Goal: Information Seeking & Learning: Learn about a topic

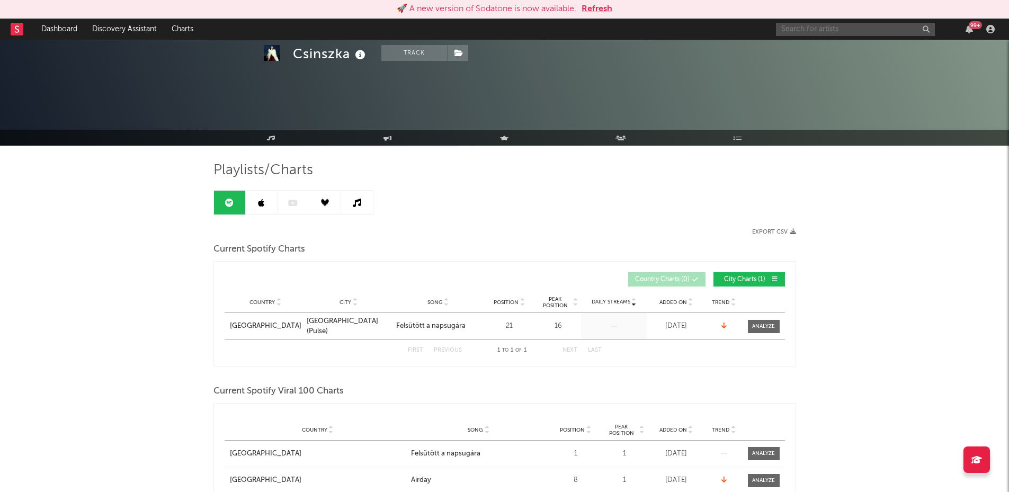
click at [794, 35] on input "text" at bounding box center [855, 29] width 159 height 13
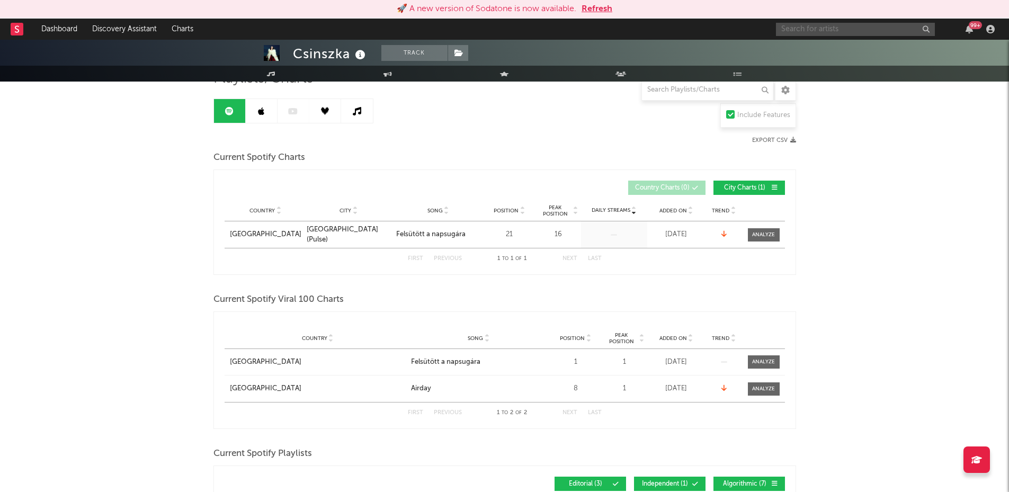
click at [589, 5] on button "Refresh" at bounding box center [597, 9] width 31 height 13
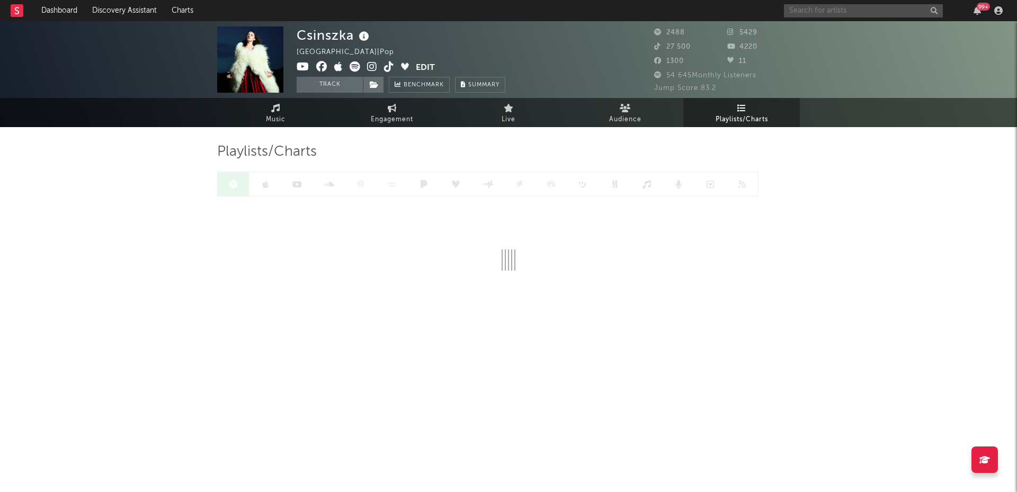
click at [832, 11] on input "text" at bounding box center [863, 10] width 159 height 13
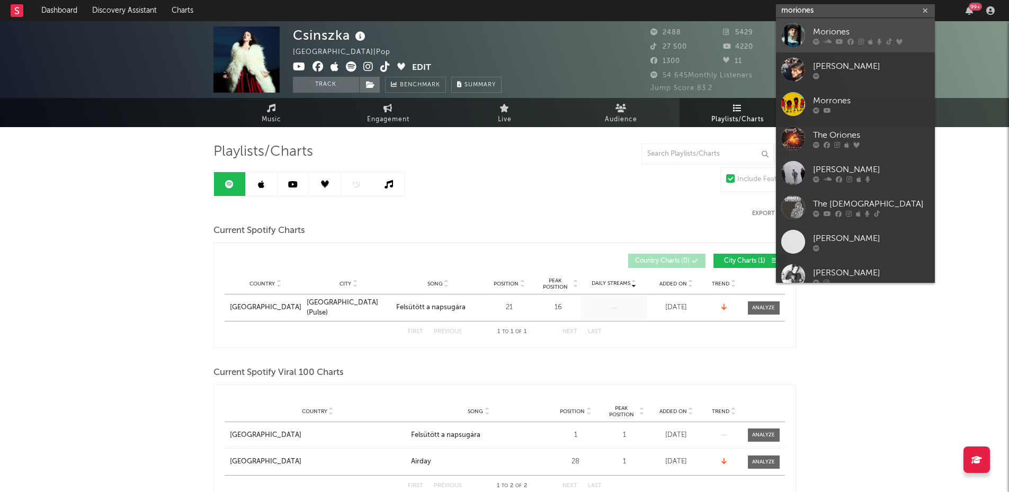
type input "moriones"
click at [835, 34] on div "Moriones" at bounding box center [871, 31] width 117 height 13
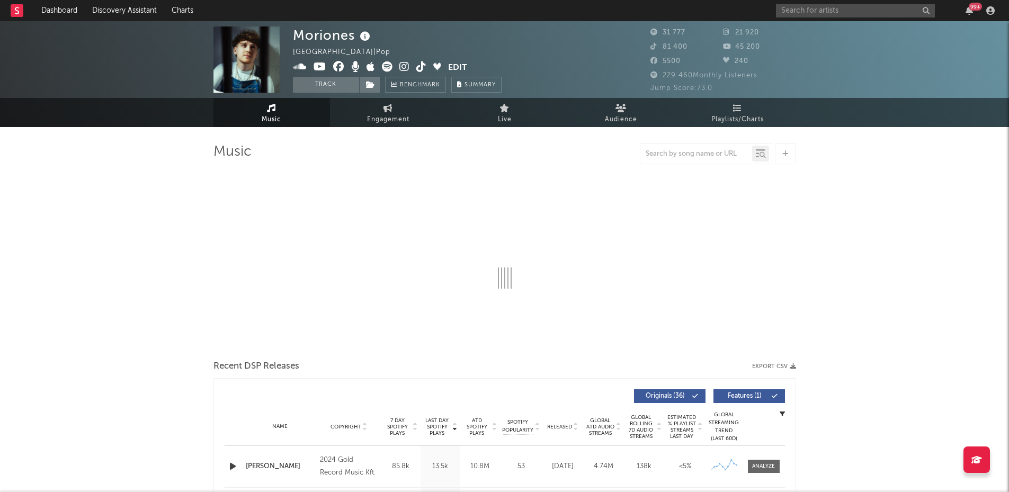
select select "6m"
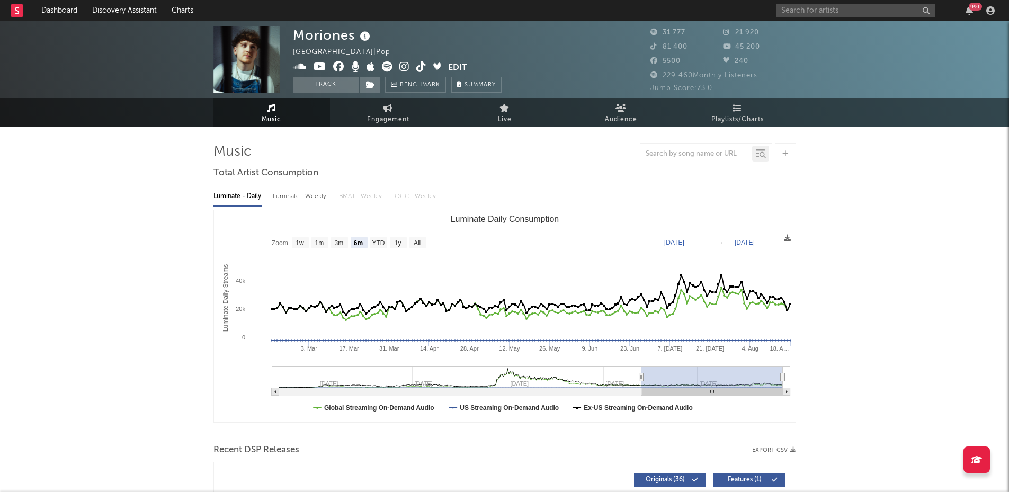
select select "6m"
click at [753, 113] on span "Playlists/Charts" at bounding box center [737, 119] width 52 height 13
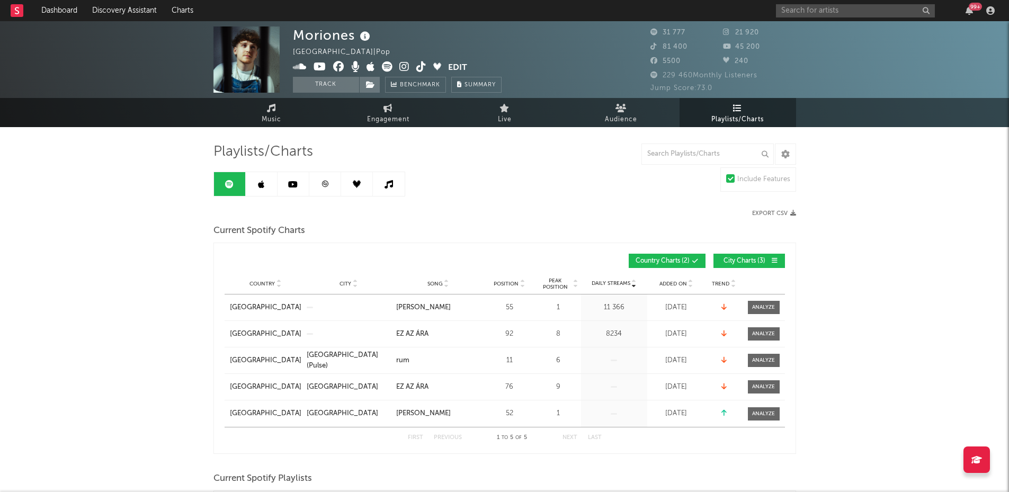
click at [263, 178] on link at bounding box center [262, 184] width 32 height 24
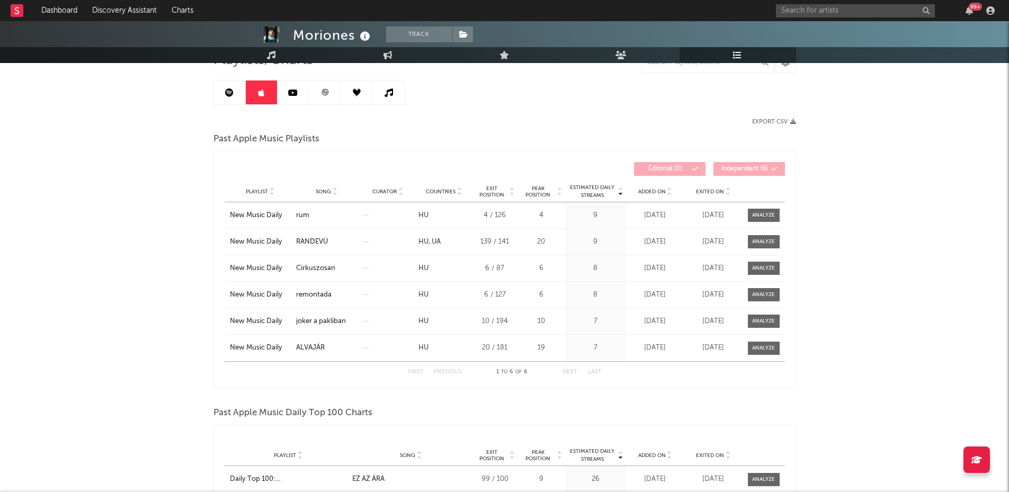
scroll to position [34, 0]
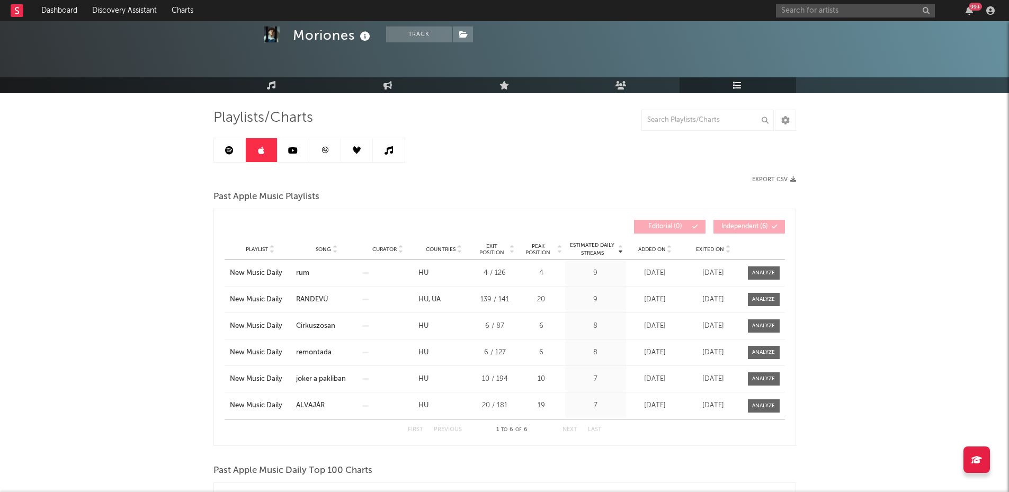
click at [291, 159] on link at bounding box center [294, 150] width 32 height 24
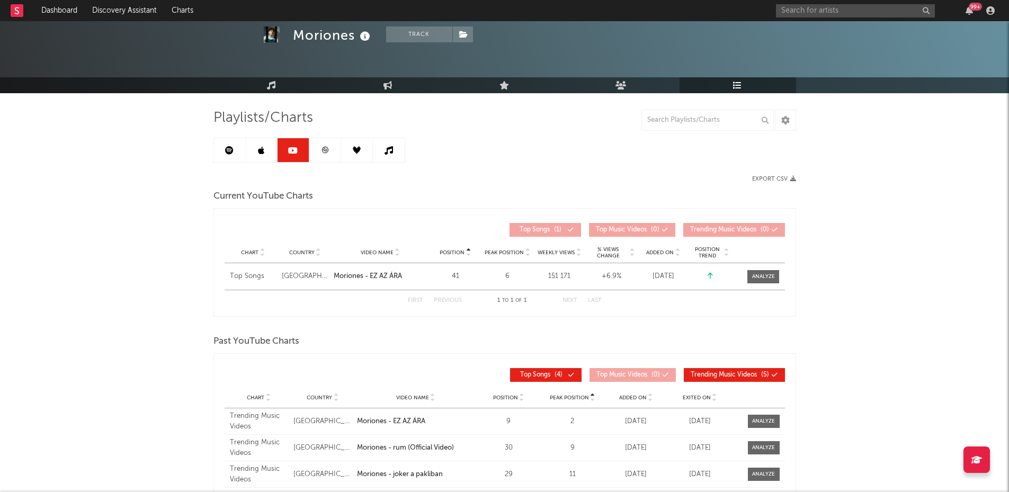
click at [319, 153] on link at bounding box center [325, 150] width 32 height 24
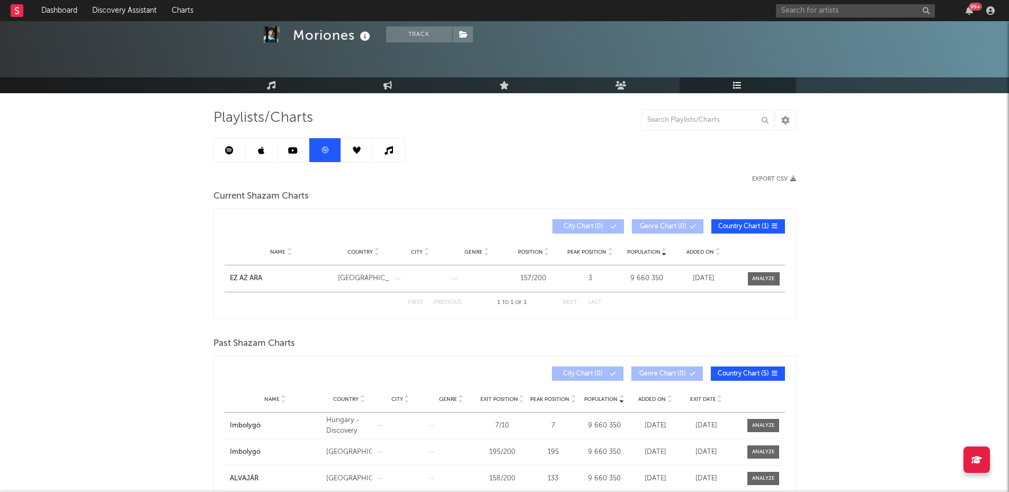
click at [353, 154] on link at bounding box center [357, 150] width 32 height 24
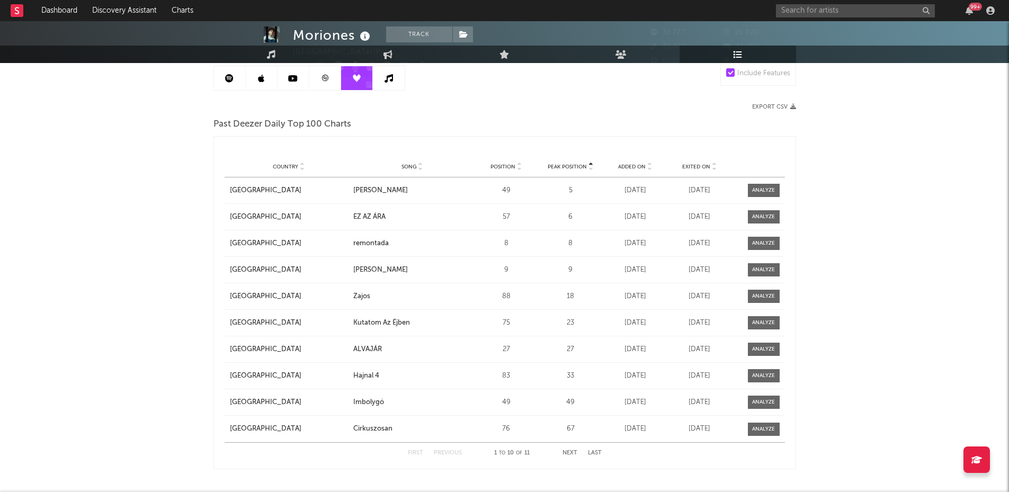
scroll to position [21, 0]
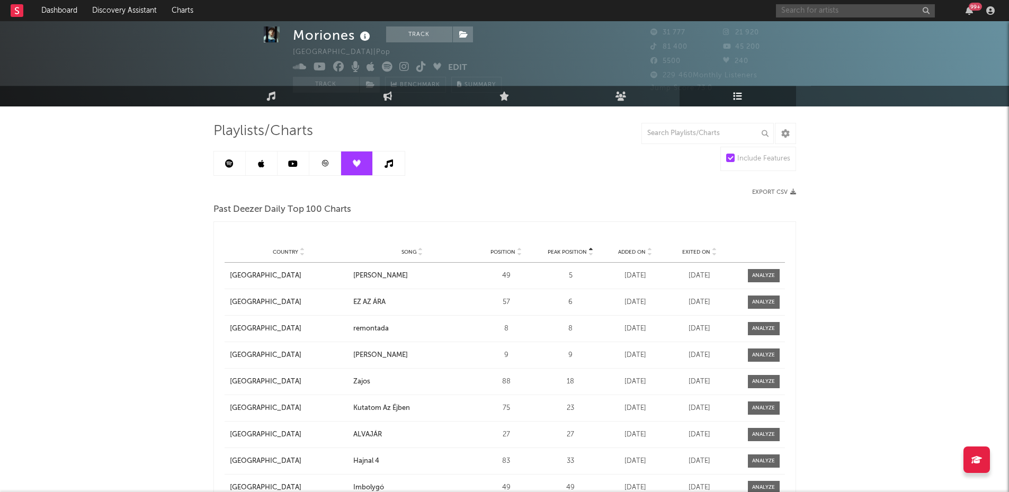
click at [803, 13] on input "text" at bounding box center [855, 10] width 159 height 13
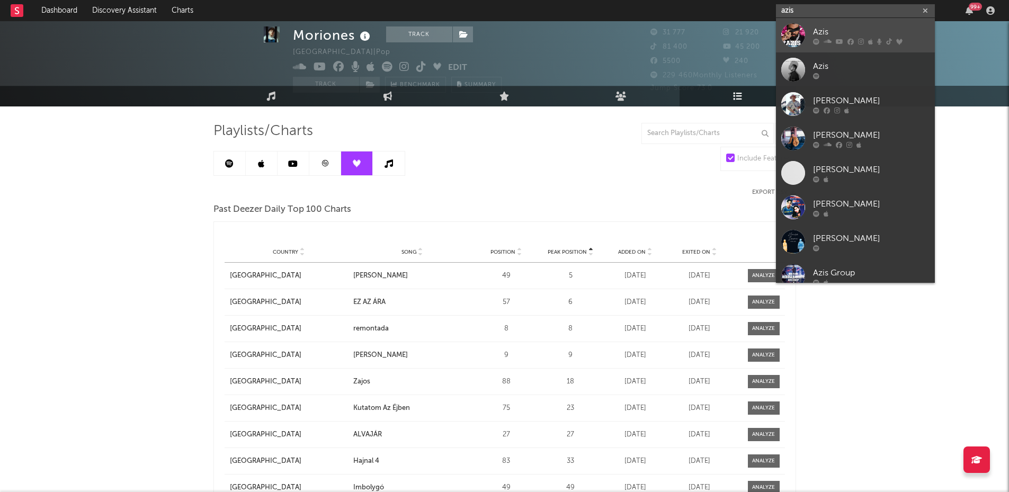
type input "azis"
click at [799, 30] on div at bounding box center [793, 35] width 24 height 24
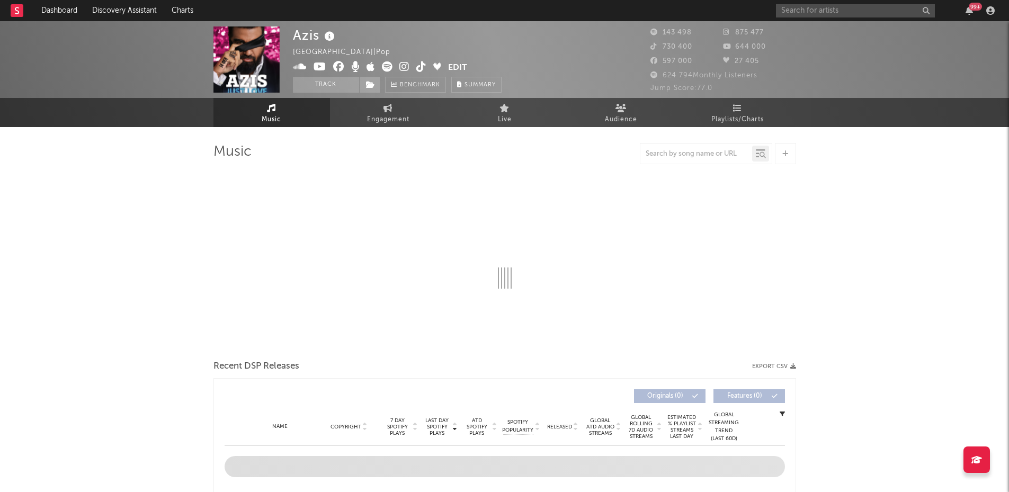
select select "6m"
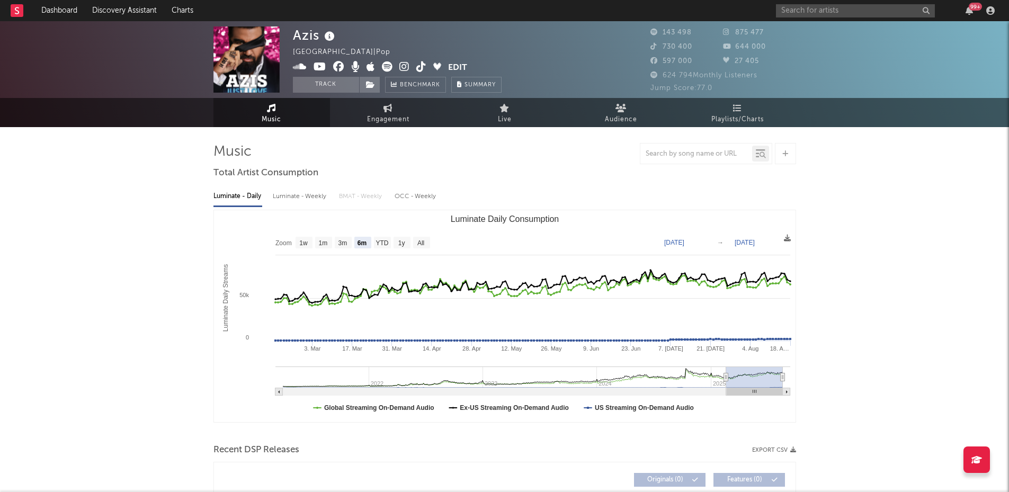
select select "6m"
click at [741, 114] on span "Playlists/Charts" at bounding box center [737, 119] width 52 height 13
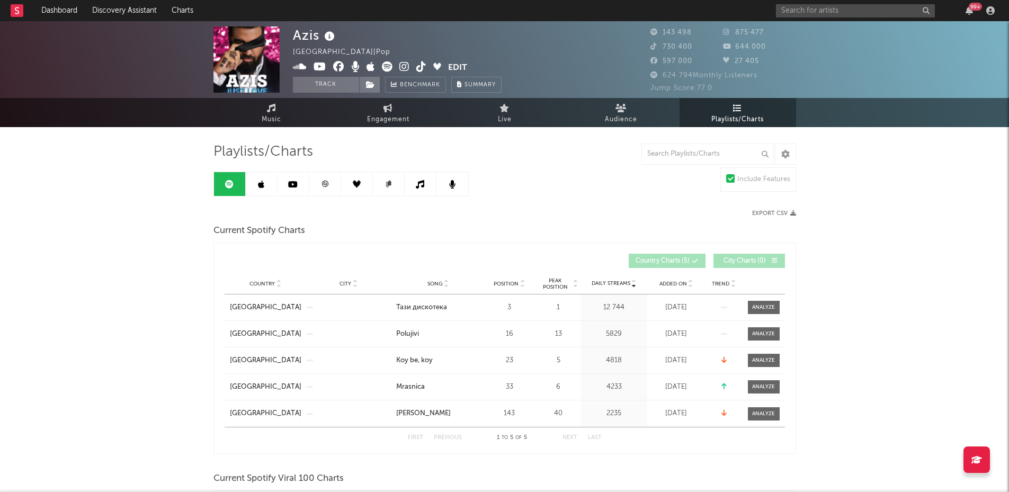
click at [259, 186] on icon at bounding box center [261, 184] width 6 height 8
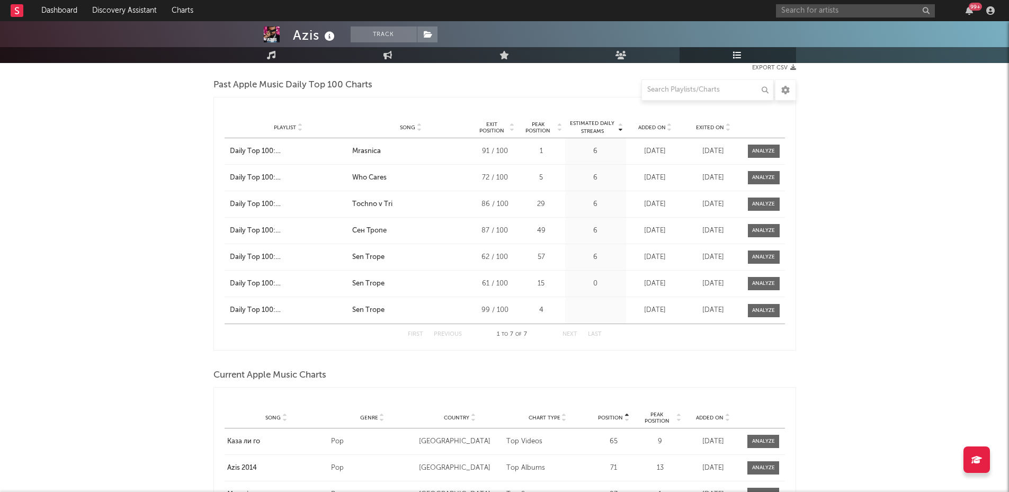
scroll to position [114, 0]
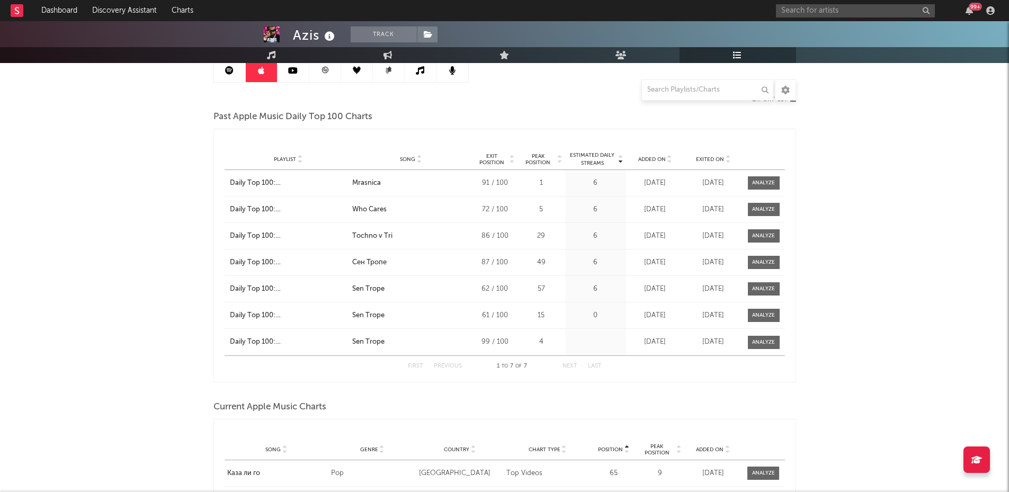
click at [283, 73] on link at bounding box center [294, 70] width 32 height 24
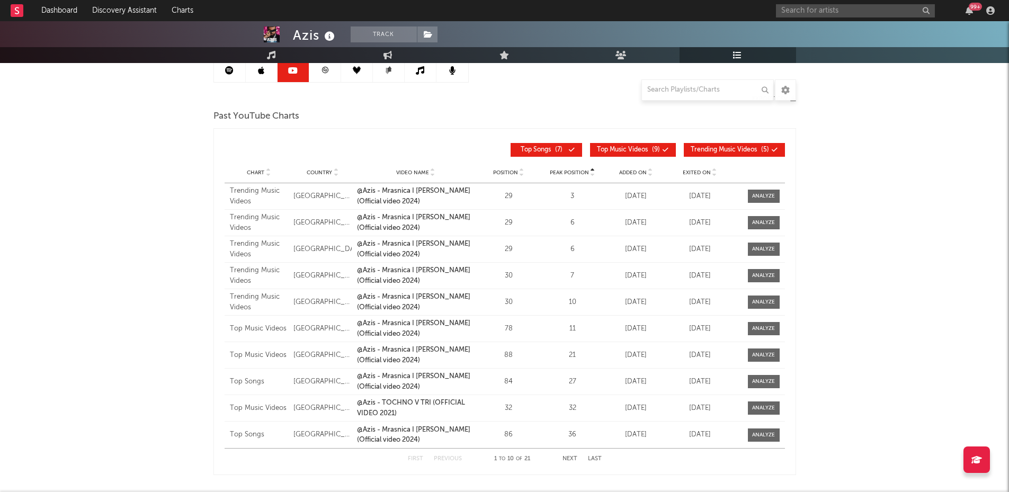
click at [322, 70] on icon at bounding box center [324, 70] width 6 height 6
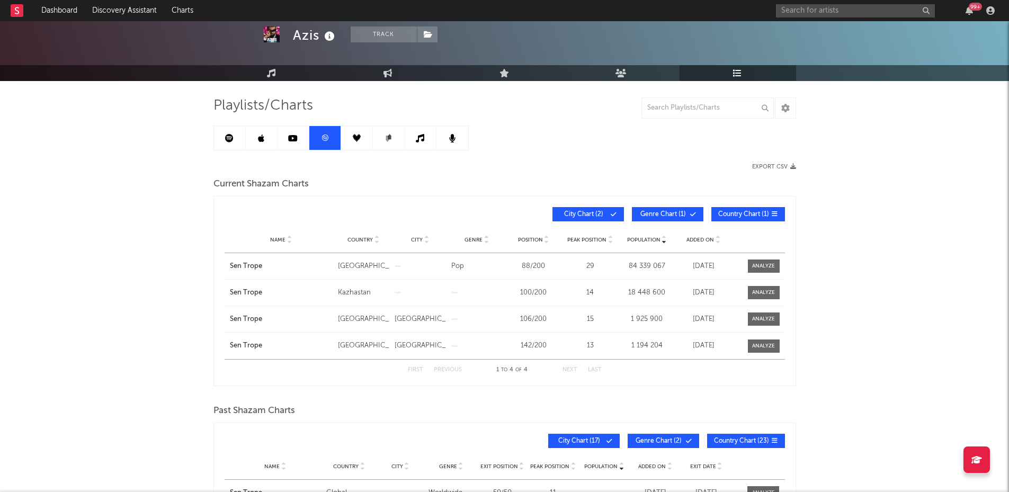
scroll to position [45, 0]
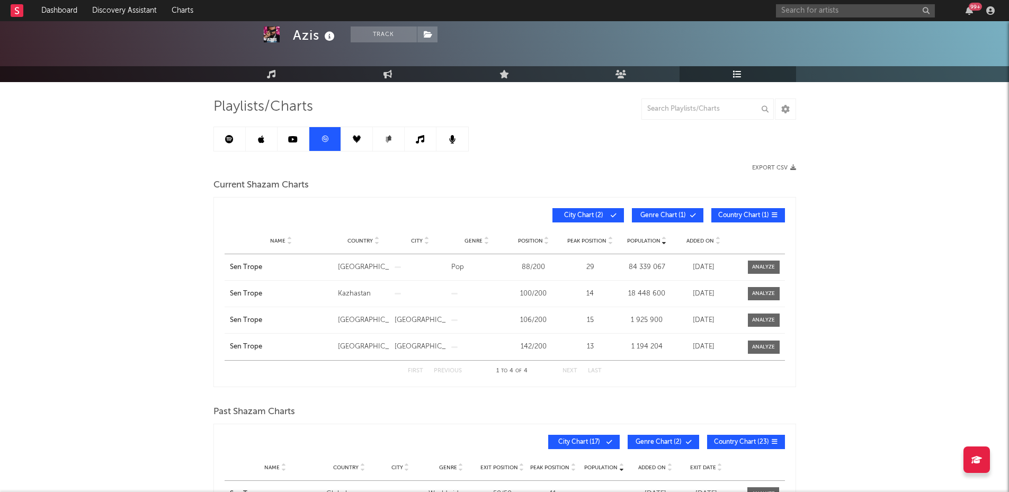
click at [352, 142] on link at bounding box center [357, 139] width 32 height 24
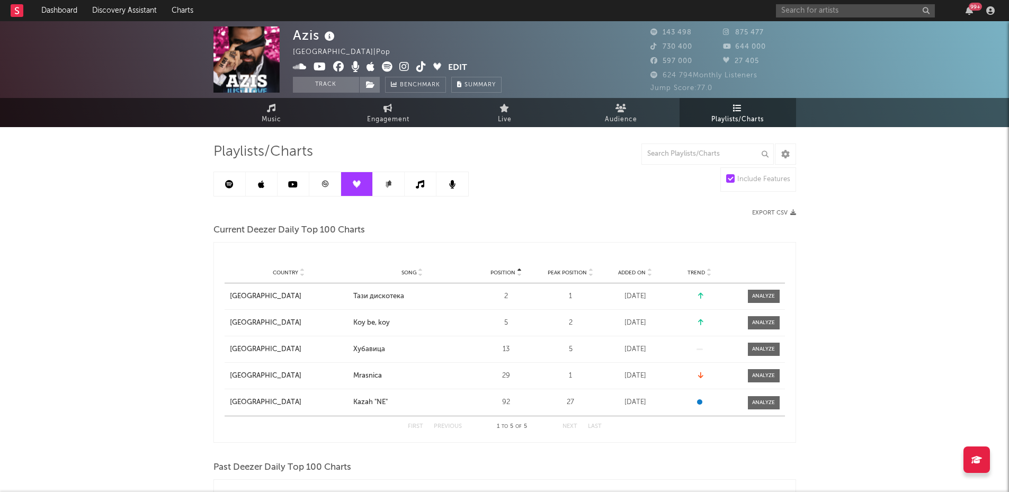
click at [390, 190] on link at bounding box center [389, 184] width 32 height 24
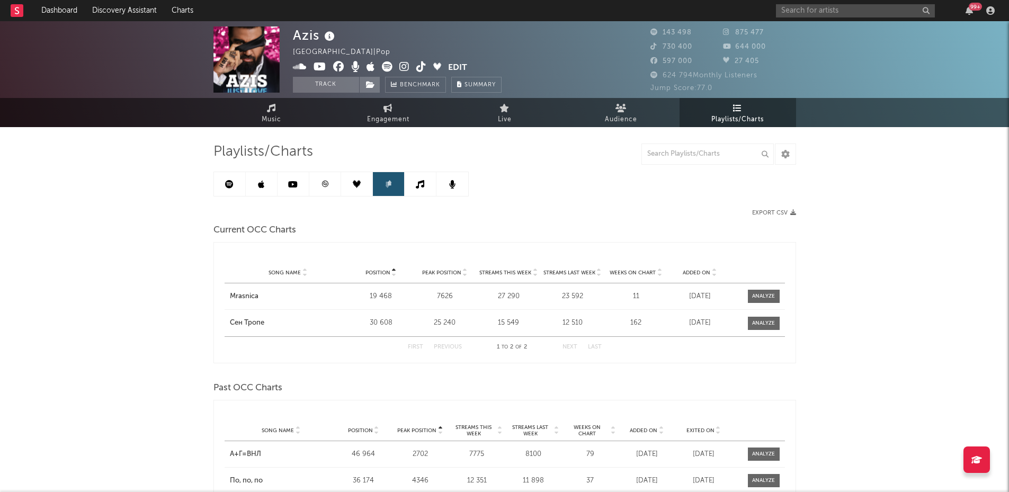
click at [415, 187] on link at bounding box center [421, 184] width 32 height 24
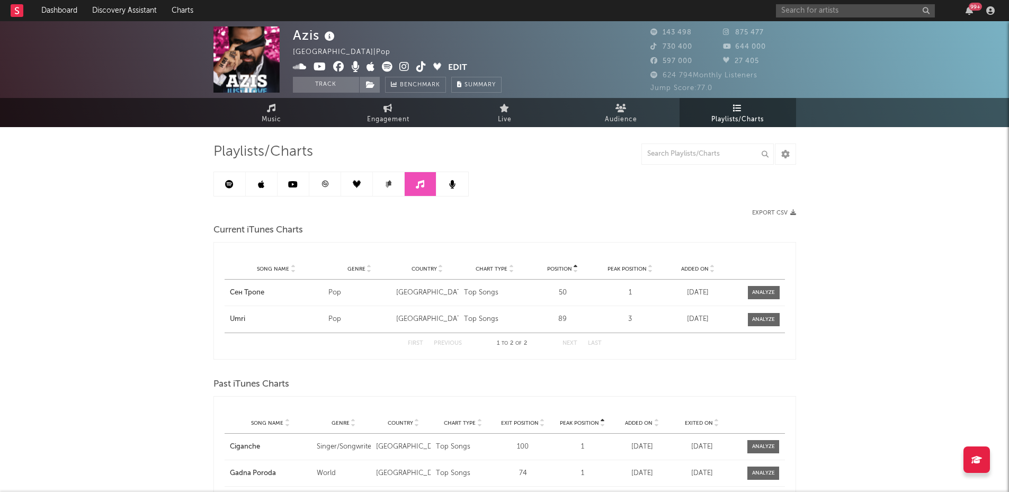
click at [440, 186] on link at bounding box center [452, 184] width 32 height 24
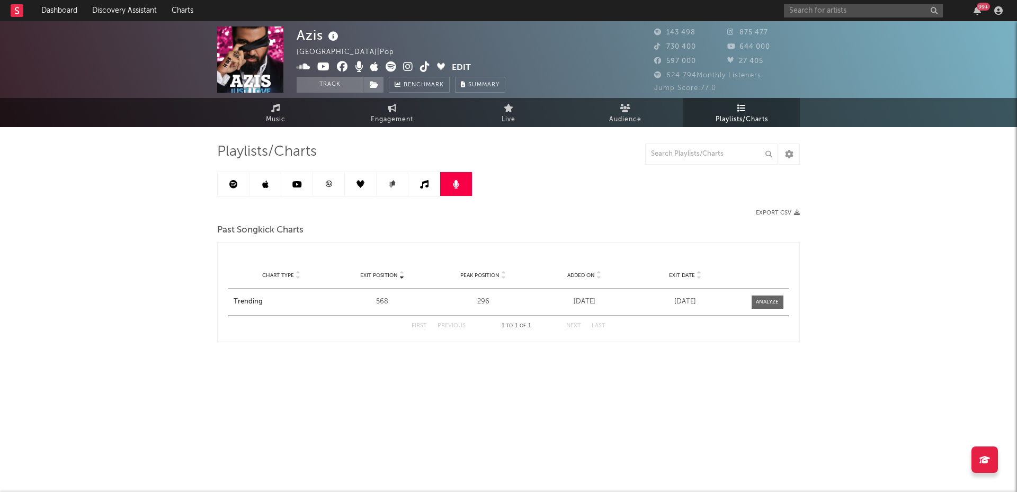
click at [230, 191] on link at bounding box center [234, 184] width 32 height 24
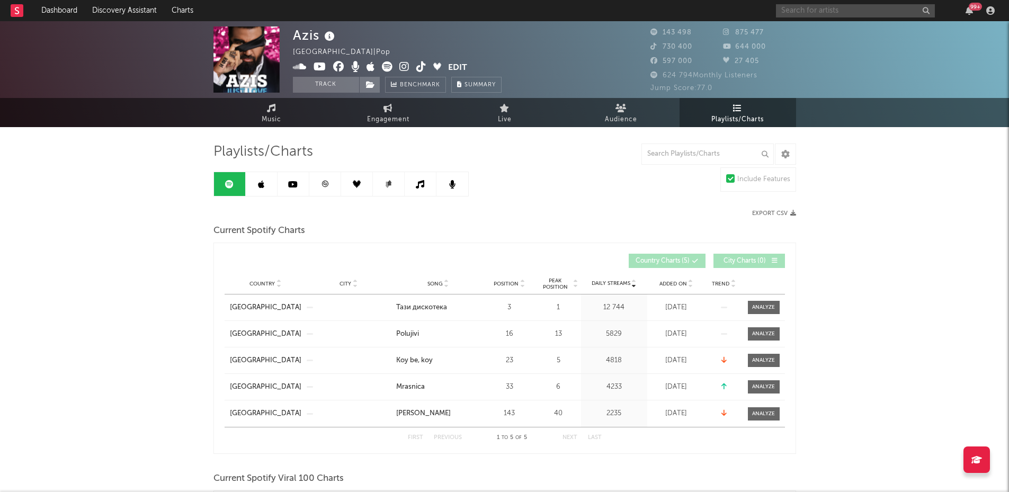
click at [818, 14] on input "text" at bounding box center [855, 10] width 159 height 13
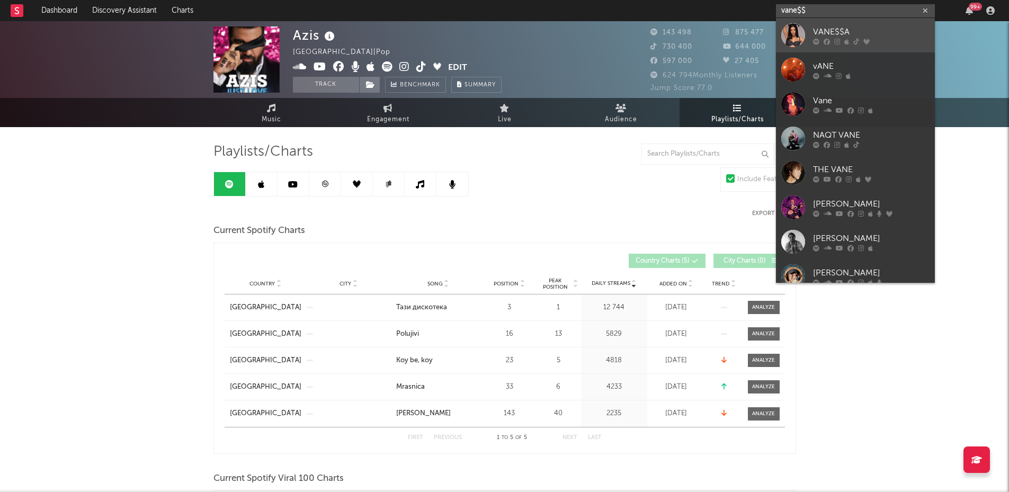
type input "vane$$"
click at [805, 31] on div at bounding box center [793, 35] width 24 height 24
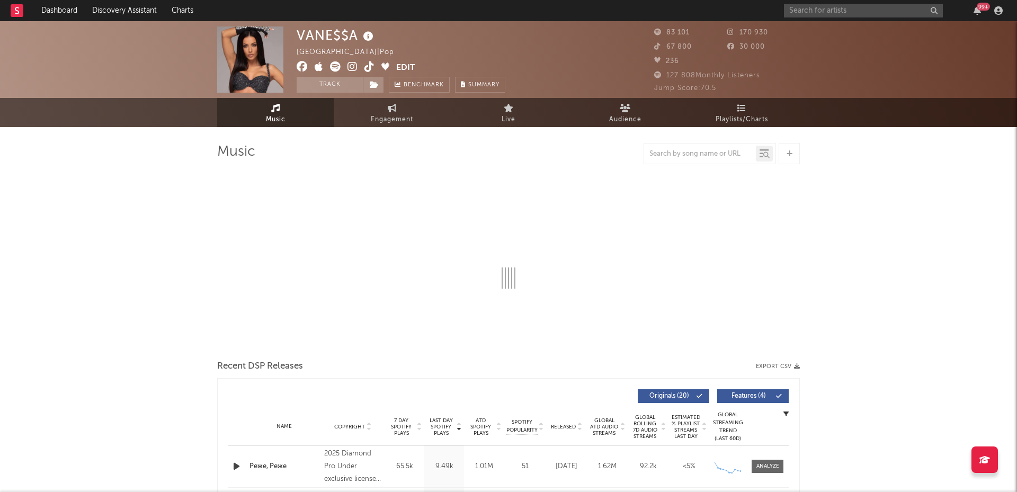
select select "6m"
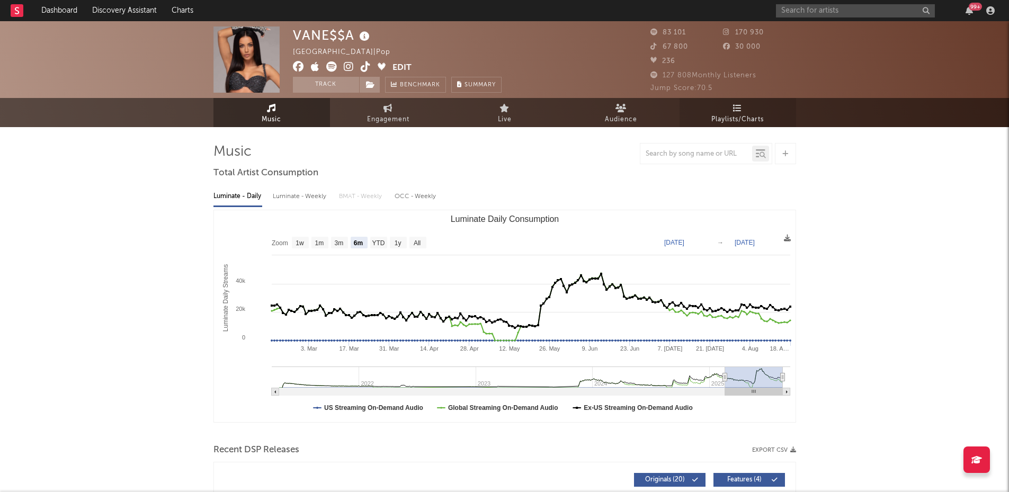
click at [740, 113] on span "Playlists/Charts" at bounding box center [737, 119] width 52 height 13
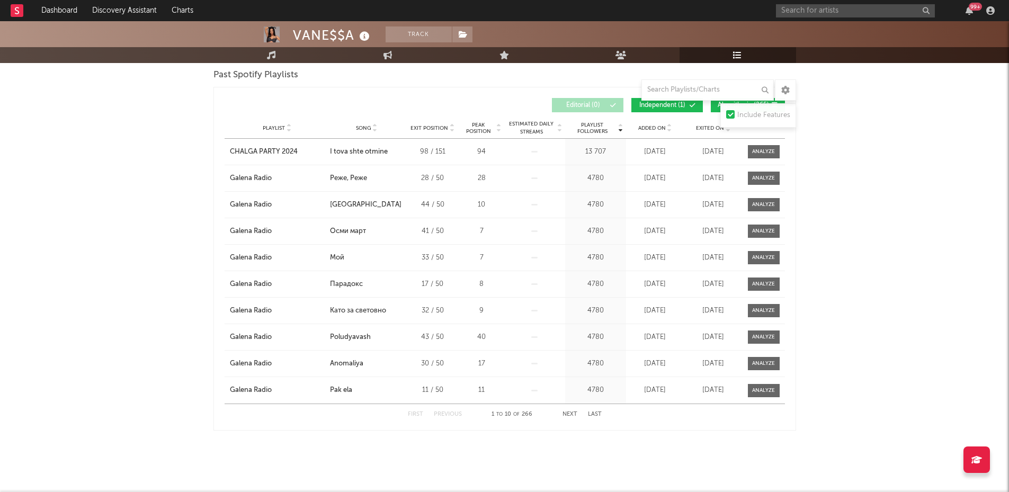
scroll to position [95, 0]
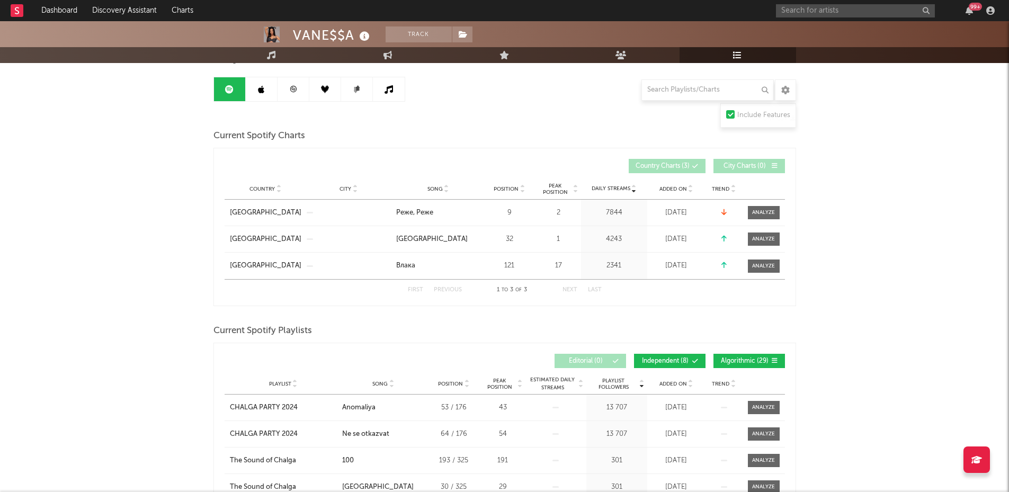
click at [258, 96] on link at bounding box center [262, 89] width 32 height 24
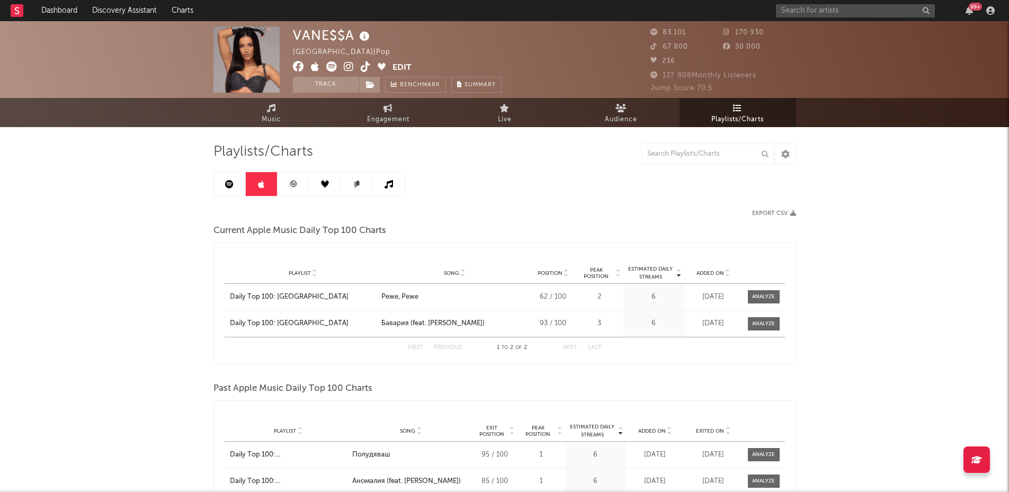
click at [294, 184] on icon at bounding box center [293, 184] width 8 height 8
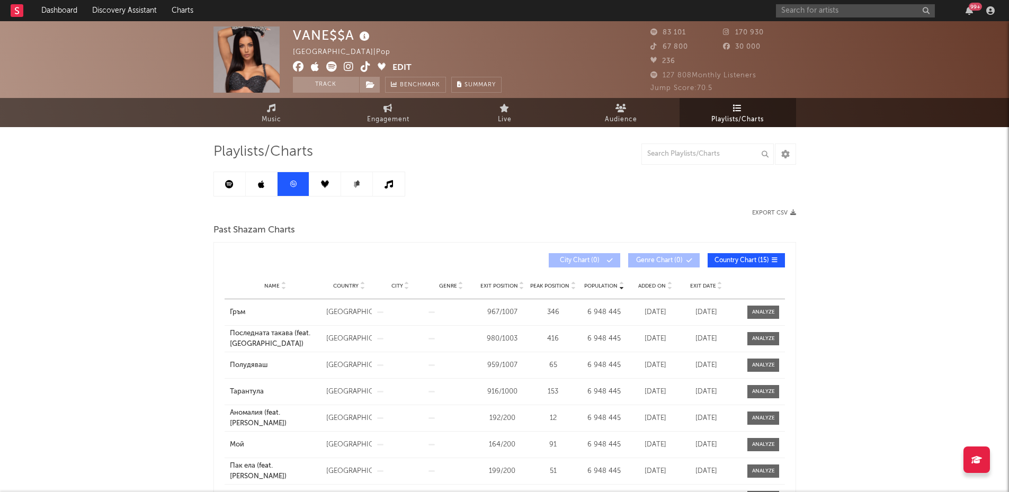
click at [320, 190] on link at bounding box center [325, 184] width 32 height 24
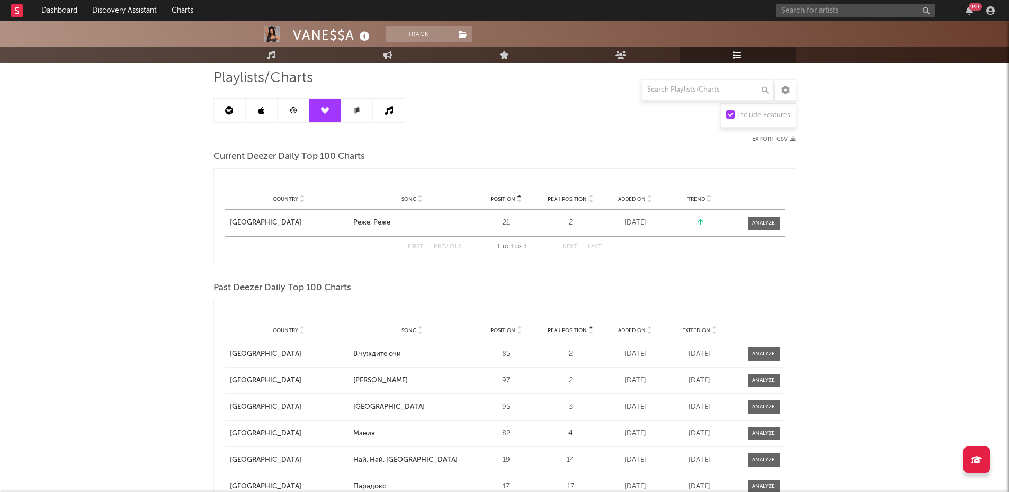
scroll to position [72, 0]
click at [362, 124] on div "Playlists/Charts Include Features Export CSV Current Deezer Daily Top 100 Chart…" at bounding box center [504, 326] width 583 height 511
click at [362, 122] on link at bounding box center [357, 112] width 32 height 24
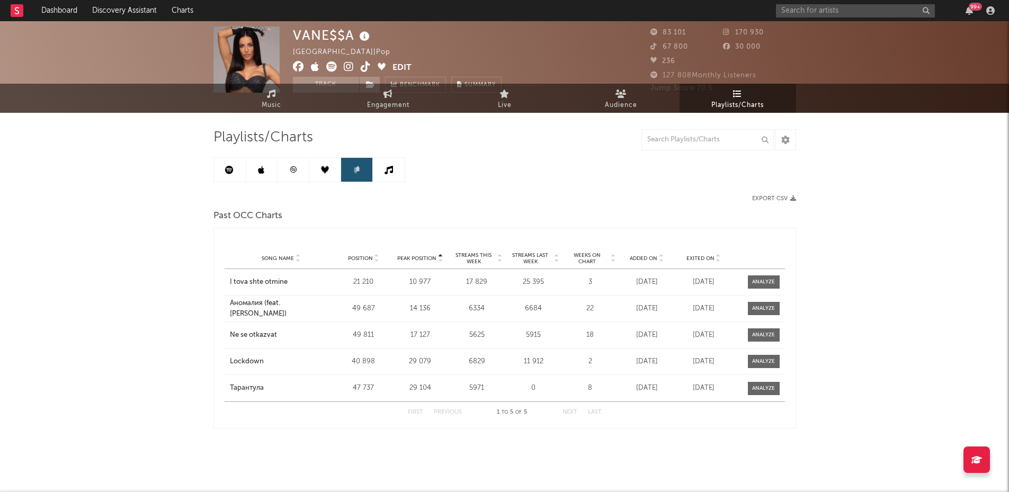
scroll to position [14, 0]
click at [398, 149] on div "Playlists/Charts Export CSV Past OCC Charts Peak Position Song Name Position Pe…" at bounding box center [504, 279] width 583 height 300
click at [387, 169] on icon at bounding box center [389, 170] width 8 height 8
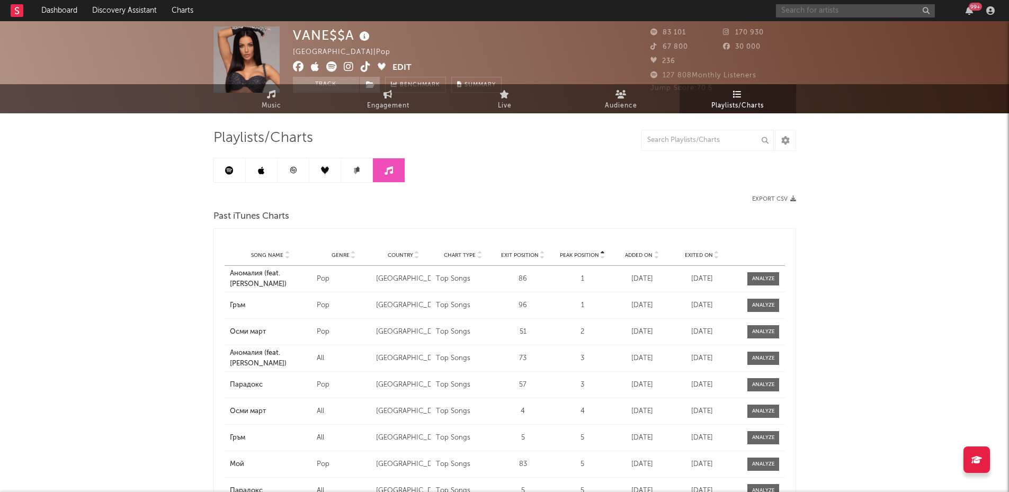
click at [807, 15] on input "text" at bounding box center [855, 10] width 159 height 13
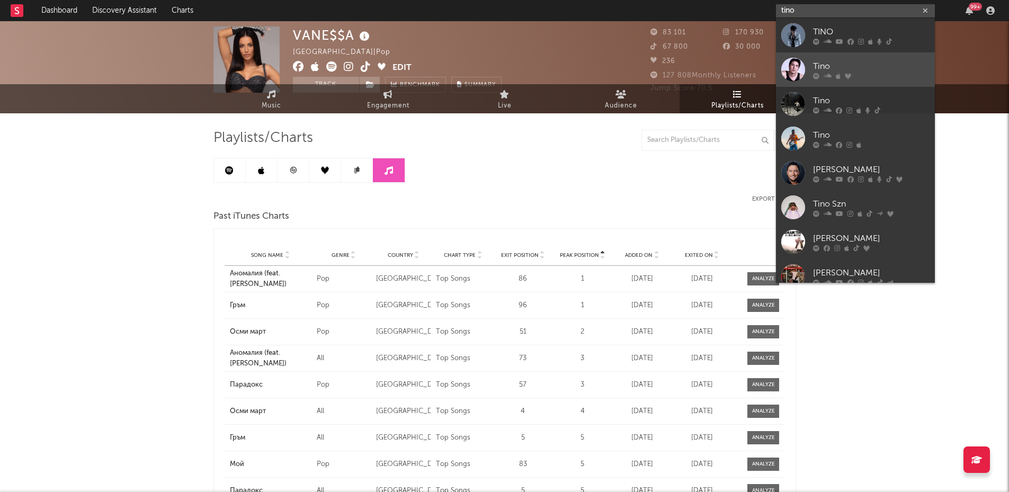
type input "tino"
click at [798, 59] on div at bounding box center [793, 70] width 24 height 24
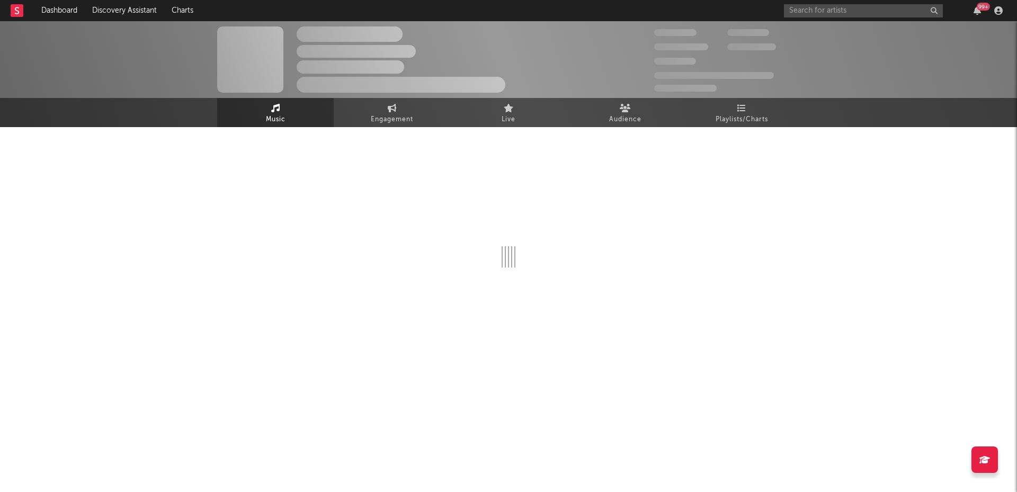
select select "6m"
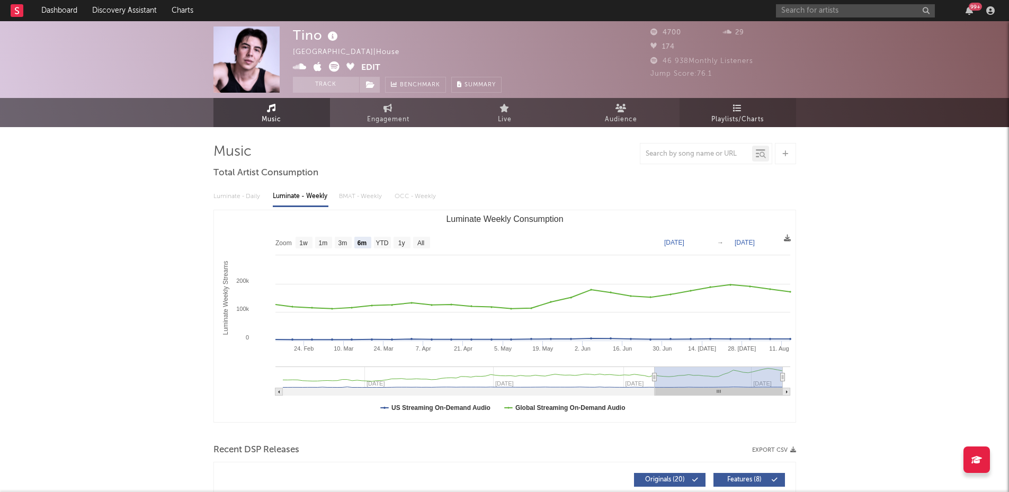
click at [721, 112] on link "Playlists/Charts" at bounding box center [738, 112] width 117 height 29
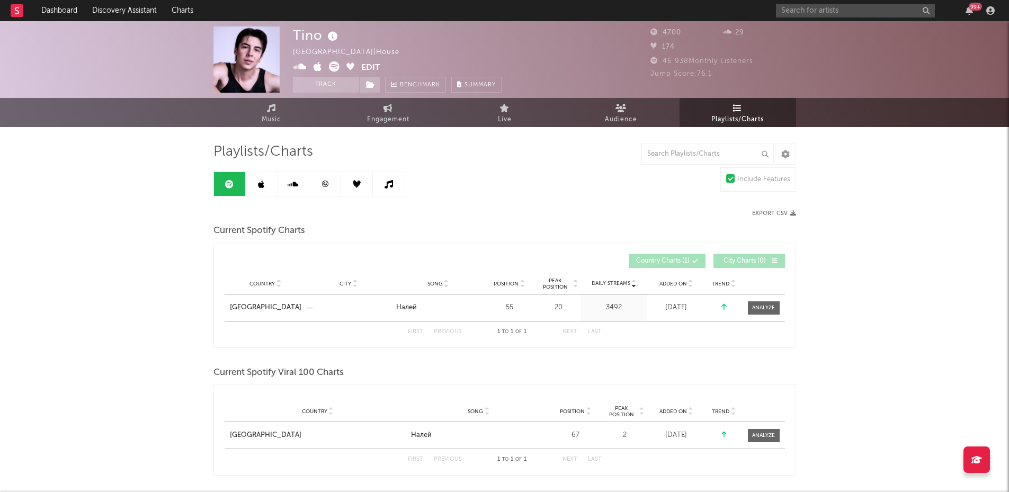
click at [266, 184] on link at bounding box center [262, 184] width 32 height 24
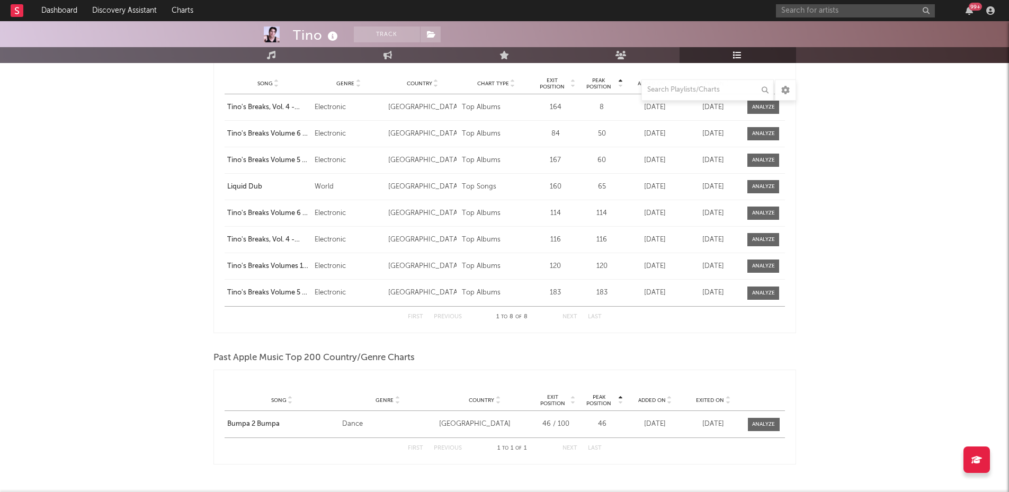
scroll to position [209, 0]
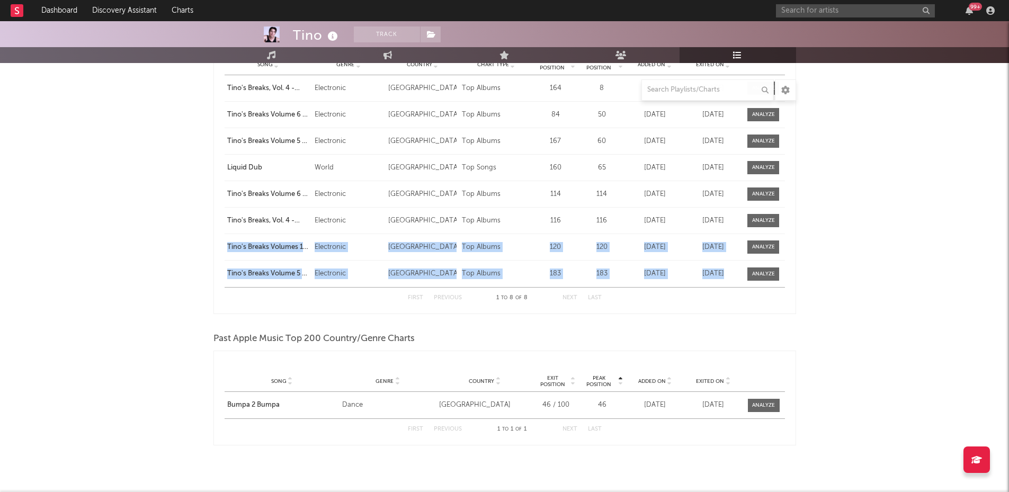
drag, startPoint x: 979, startPoint y: 256, endPoint x: 1016, endPoint y: 245, distance: 39.4
click at [1009, 234] on html "Dashboard Discovery Assistant Charts 99 + Notifications Settings Mark all as re…" at bounding box center [504, 150] width 1009 height 718
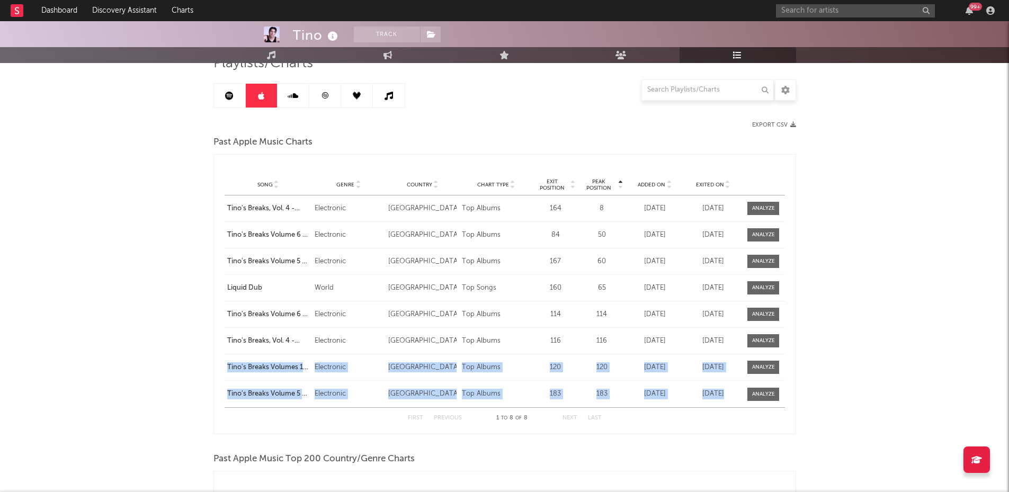
click at [299, 99] on link at bounding box center [294, 96] width 32 height 24
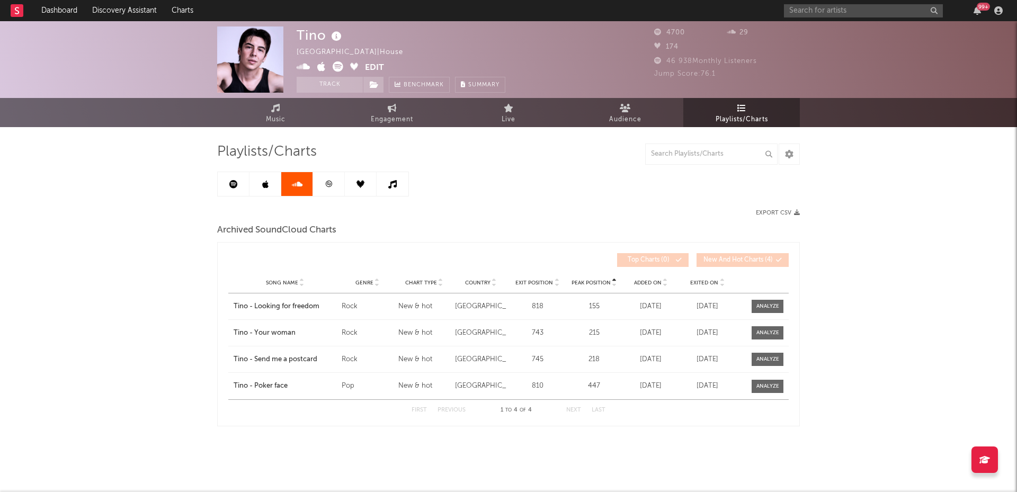
click at [323, 179] on link at bounding box center [329, 184] width 32 height 24
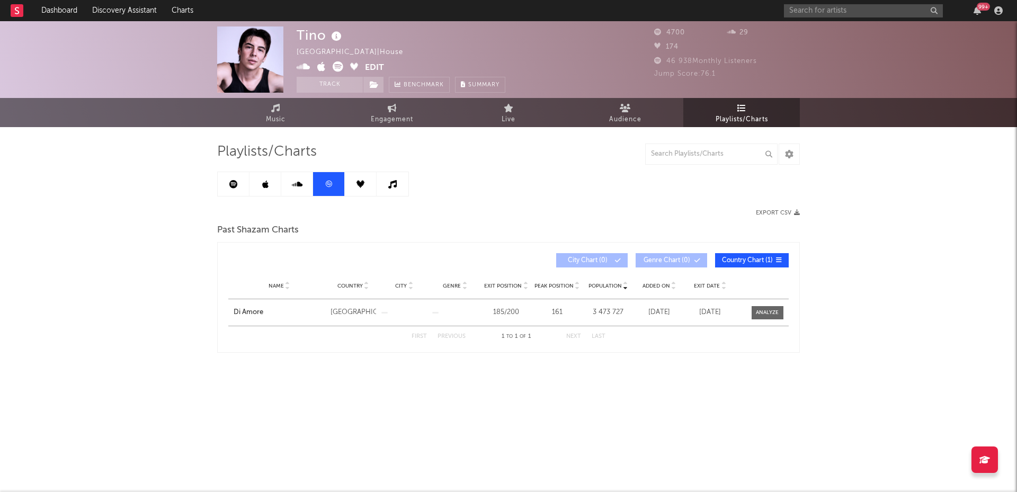
click at [353, 185] on link at bounding box center [361, 184] width 32 height 24
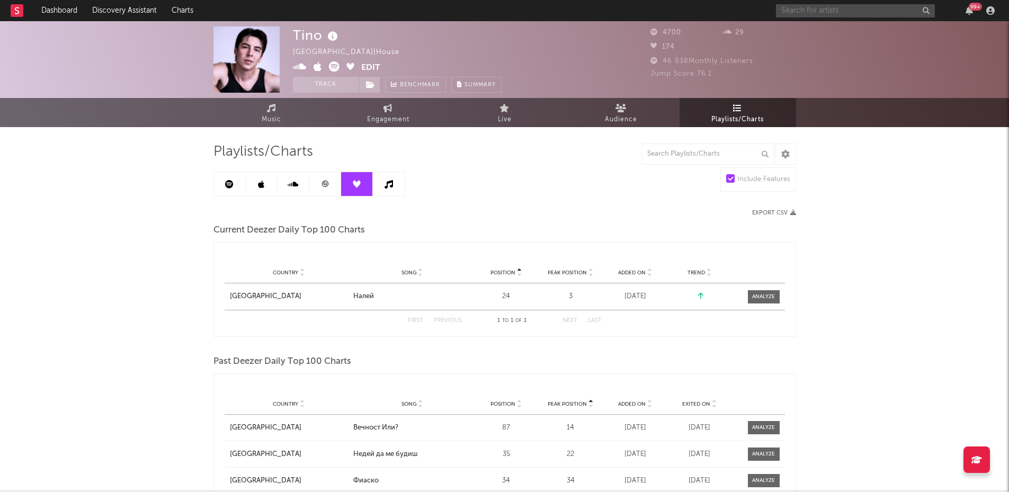
click at [826, 7] on input "text" at bounding box center [855, 10] width 159 height 13
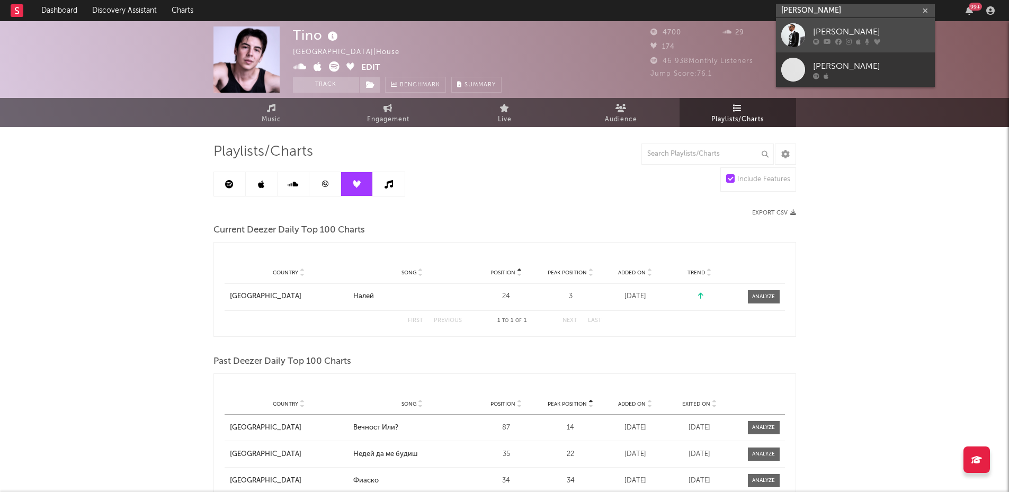
type input "[PERSON_NAME]"
click at [794, 31] on div at bounding box center [793, 35] width 24 height 24
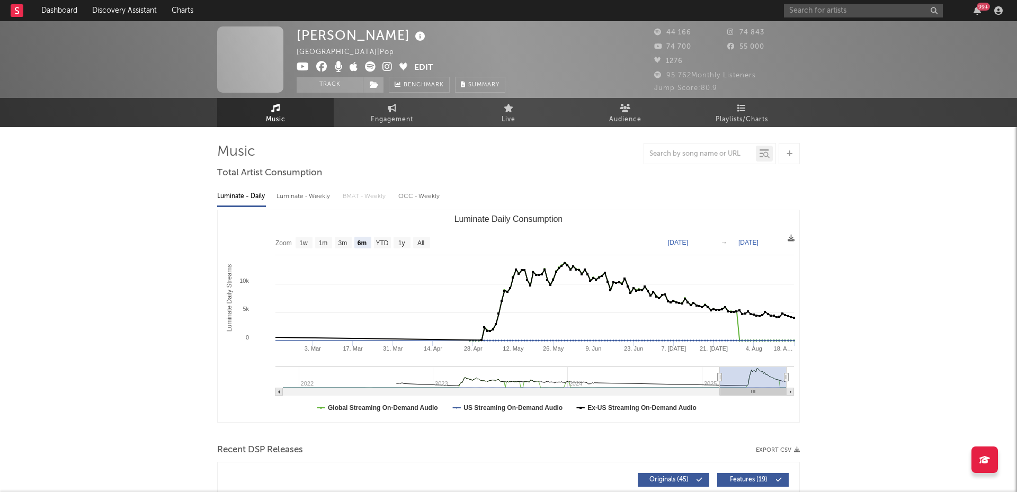
select select "6m"
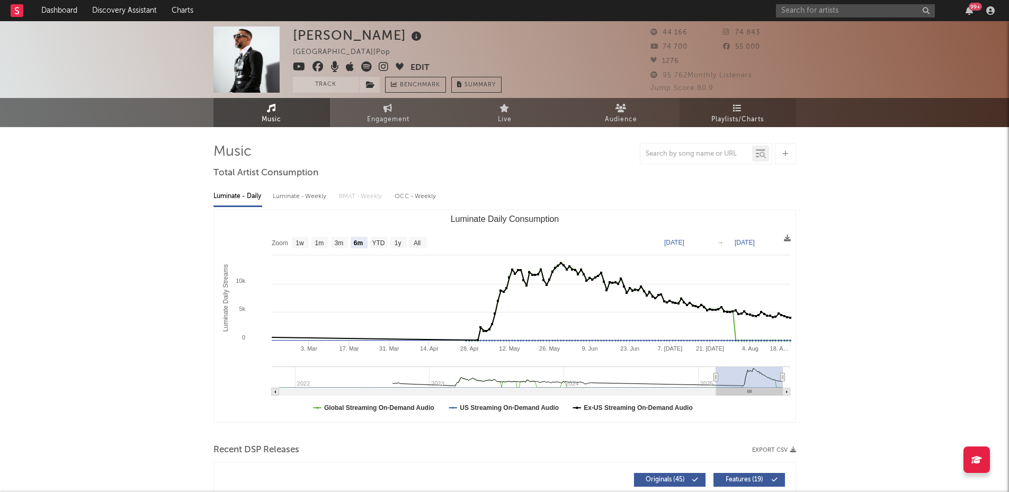
click at [735, 108] on icon at bounding box center [737, 108] width 9 height 8
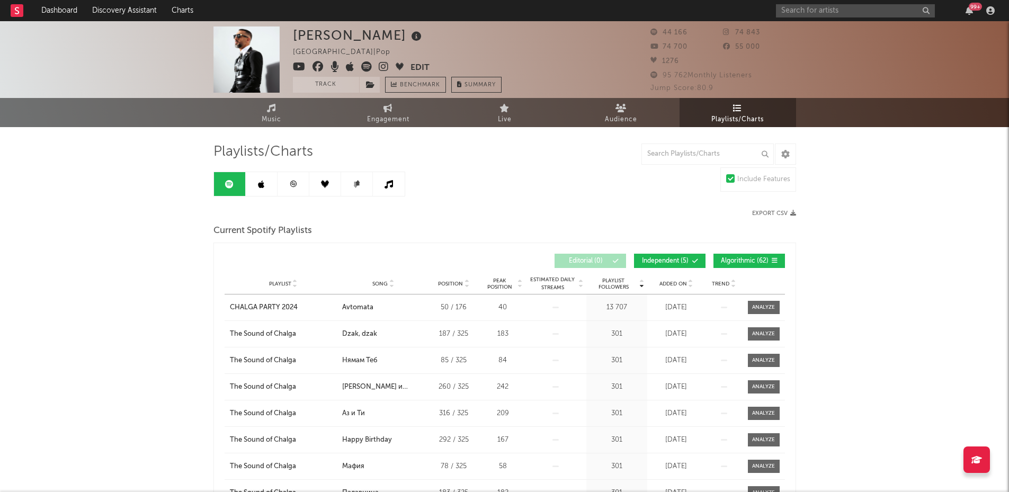
click at [256, 185] on link at bounding box center [262, 184] width 32 height 24
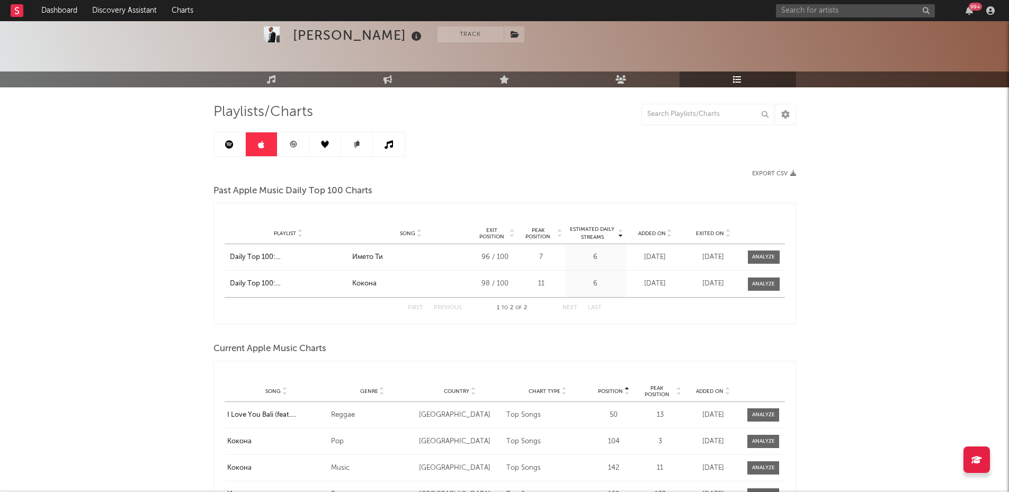
scroll to position [38, 0]
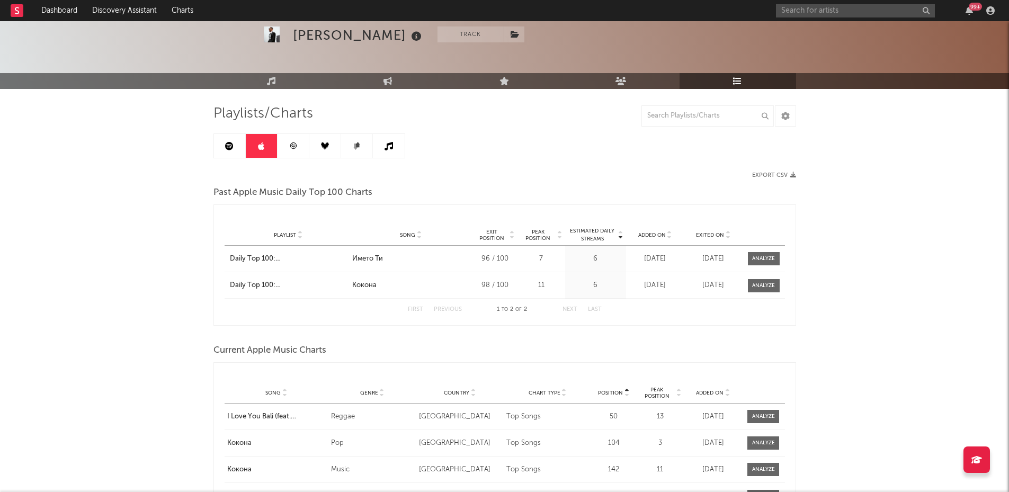
click at [299, 150] on link at bounding box center [294, 146] width 32 height 24
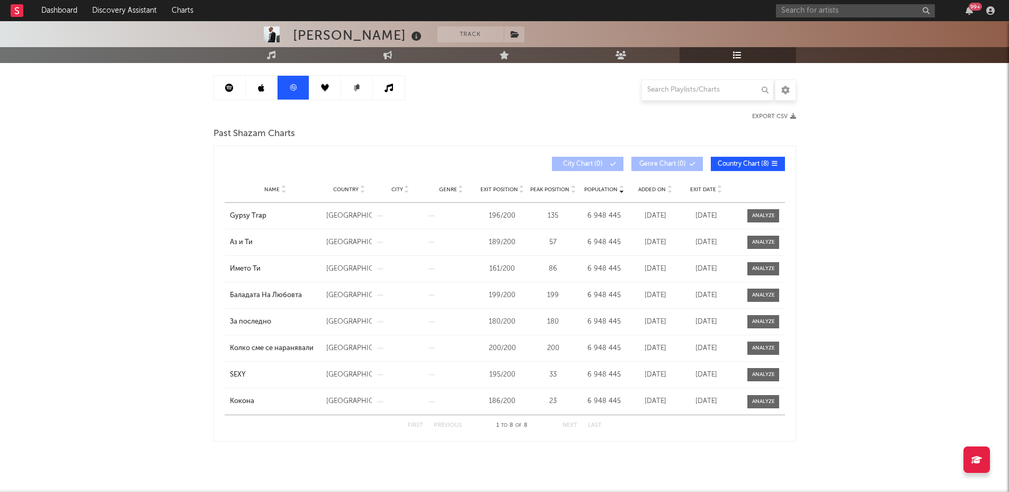
scroll to position [109, 0]
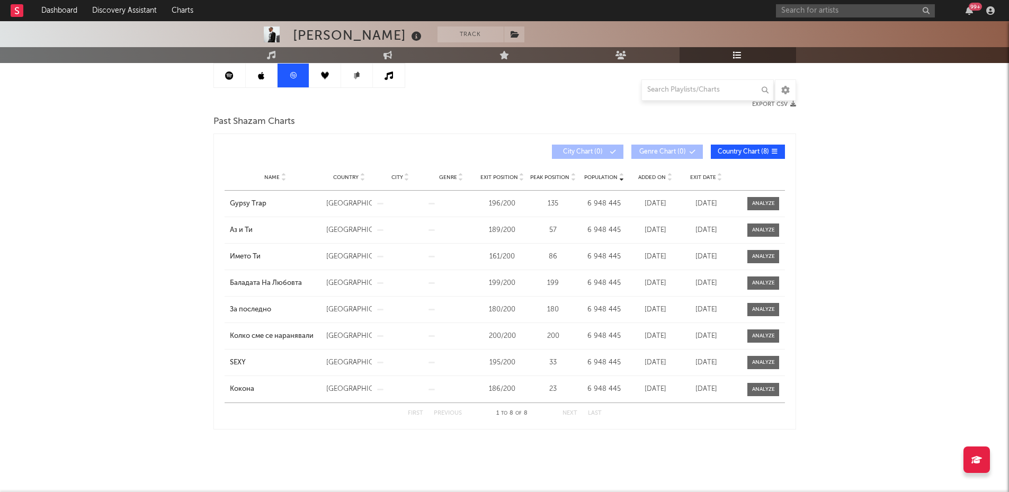
click at [325, 80] on link at bounding box center [325, 76] width 32 height 24
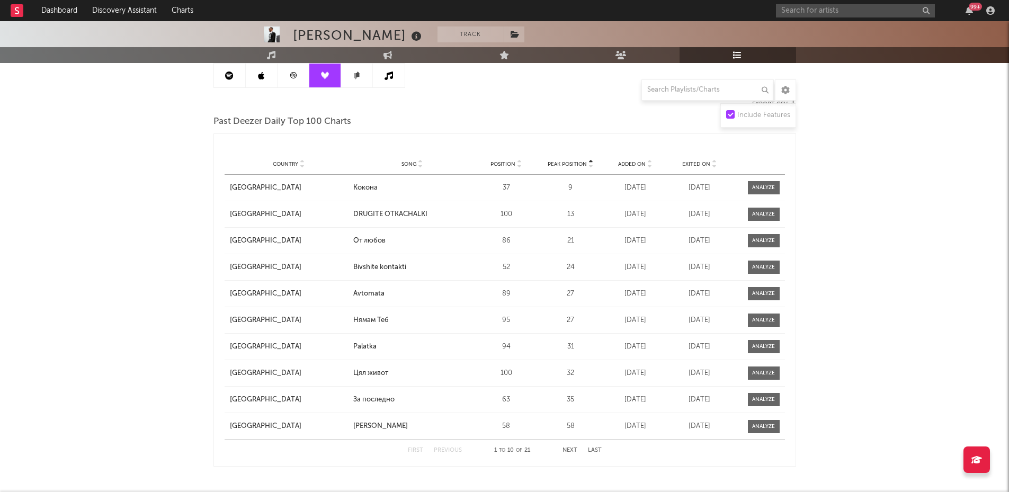
click at [355, 81] on link at bounding box center [357, 76] width 32 height 24
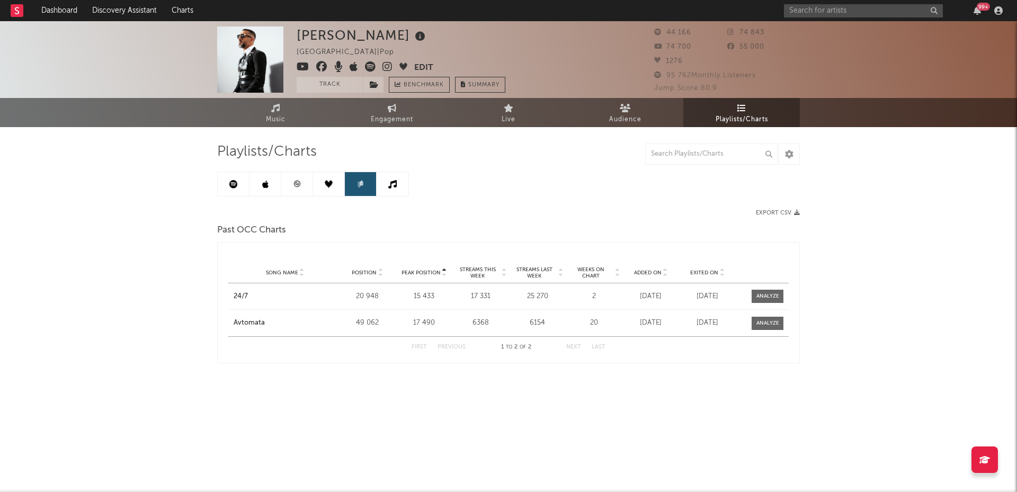
click at [389, 177] on link at bounding box center [393, 184] width 32 height 24
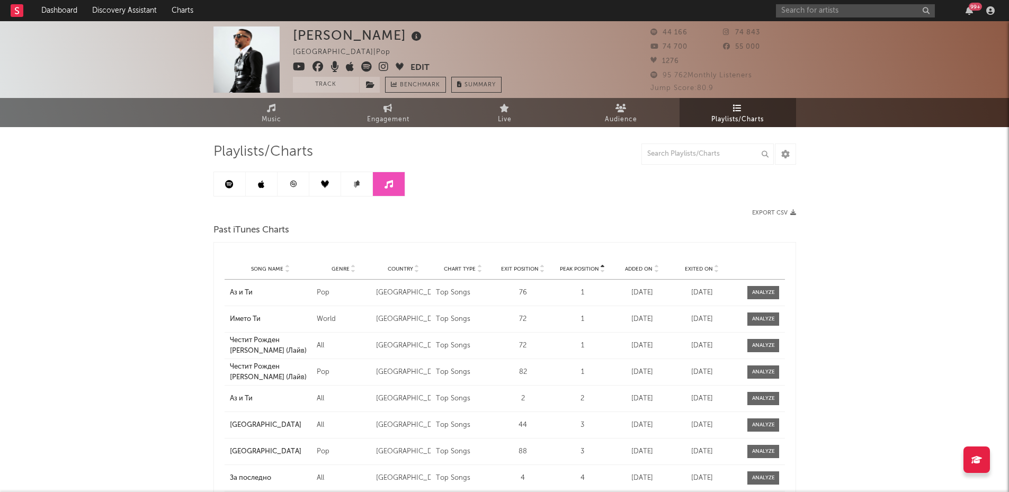
click at [234, 183] on link at bounding box center [230, 184] width 32 height 24
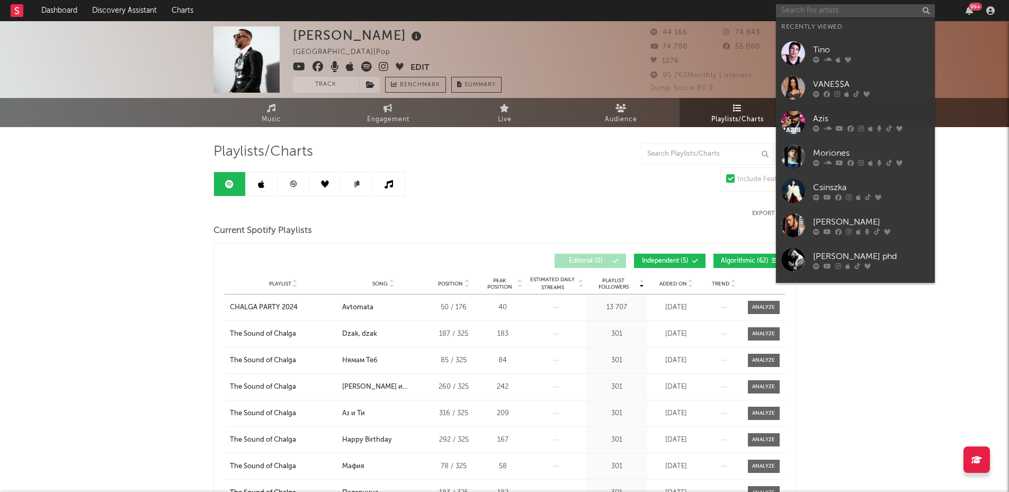
click at [805, 13] on input "text" at bounding box center [855, 10] width 159 height 13
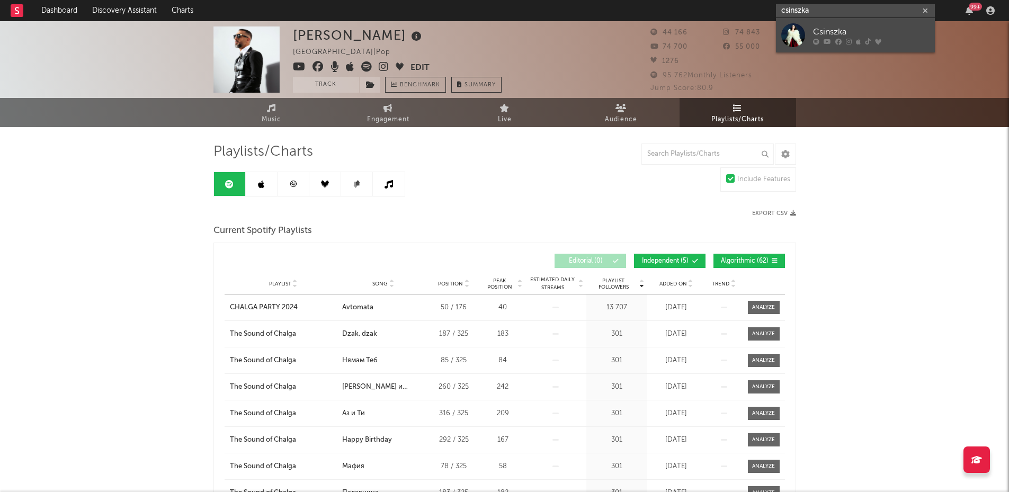
type input "csinszka"
click at [823, 34] on div "Csinszka" at bounding box center [871, 31] width 117 height 13
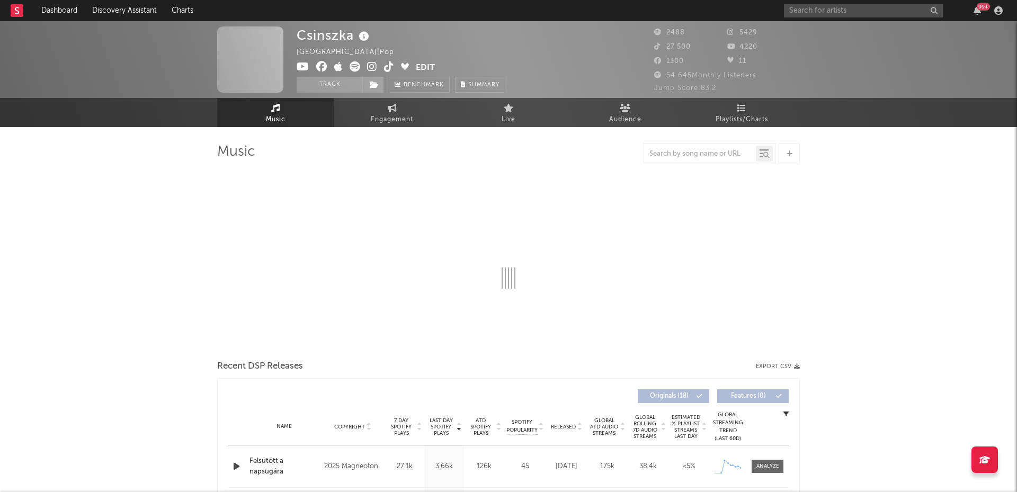
select select "1w"
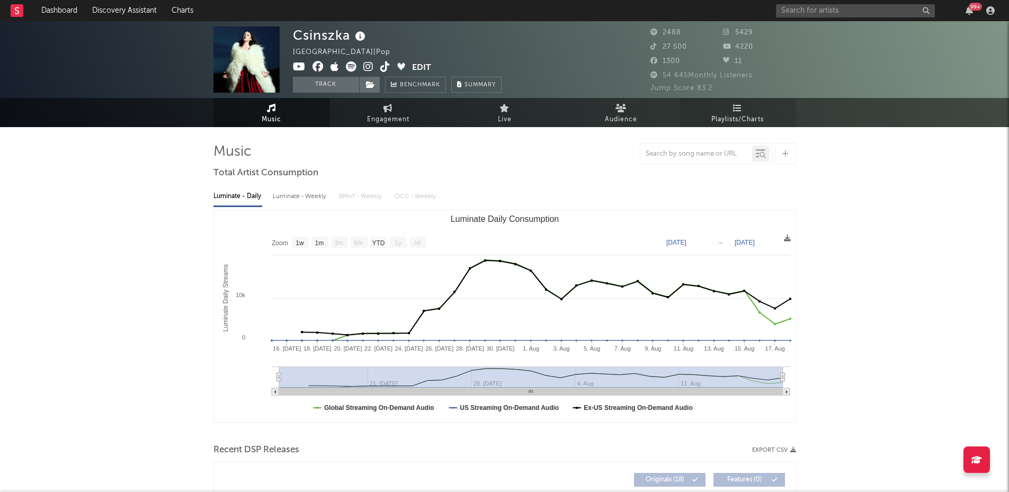
click at [751, 106] on link "Playlists/Charts" at bounding box center [738, 112] width 117 height 29
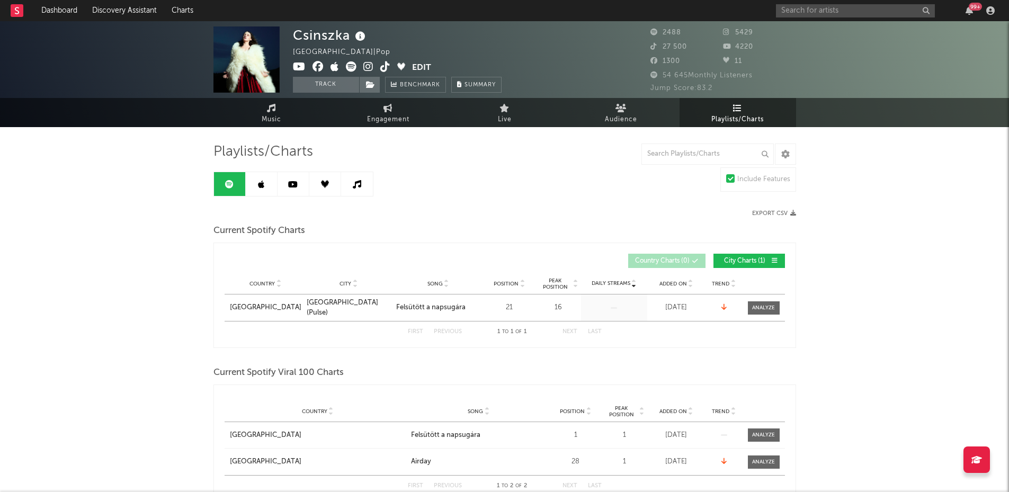
click at [266, 189] on link at bounding box center [262, 184] width 32 height 24
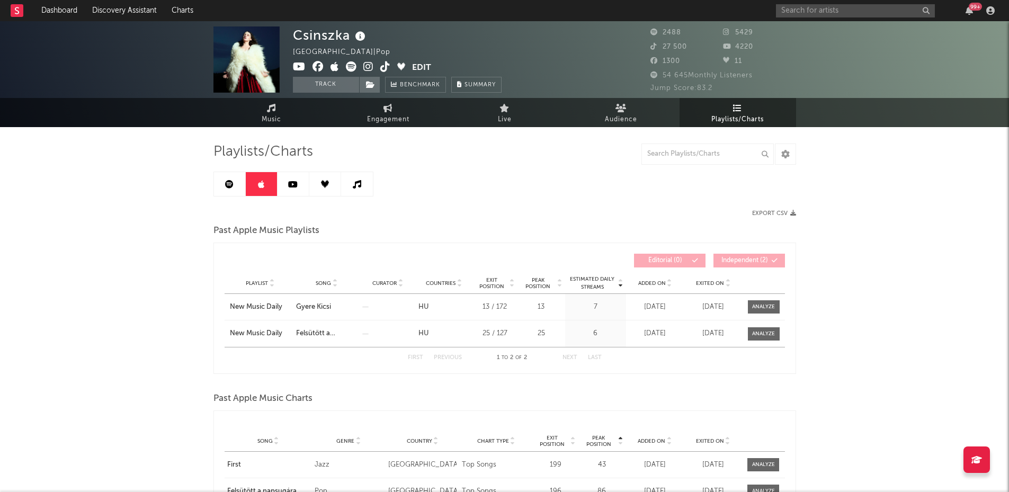
click at [293, 194] on link at bounding box center [294, 184] width 32 height 24
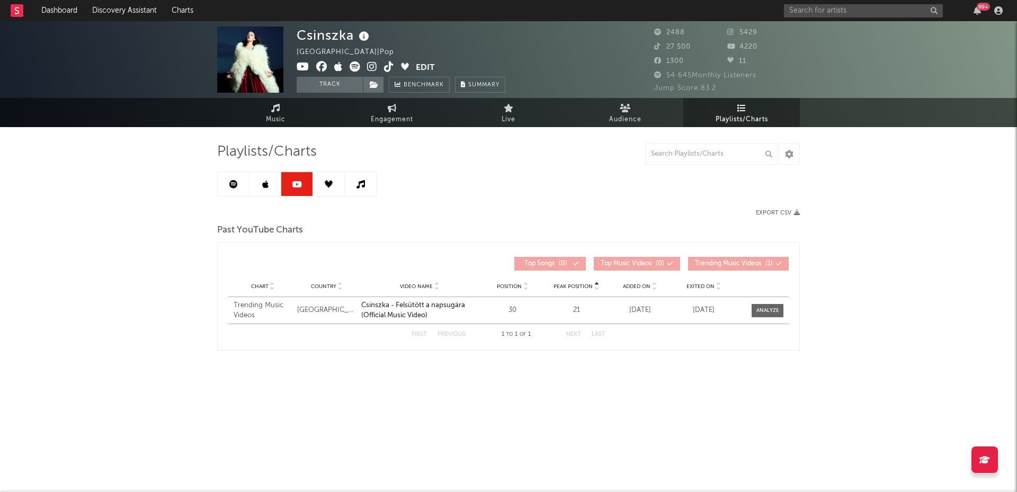
click at [324, 185] on link at bounding box center [329, 184] width 32 height 24
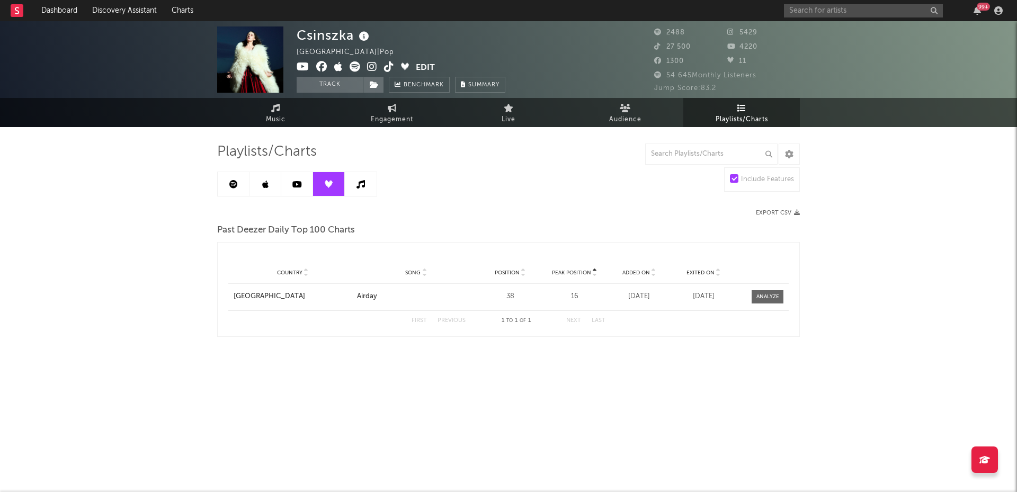
click at [354, 191] on link at bounding box center [361, 184] width 32 height 24
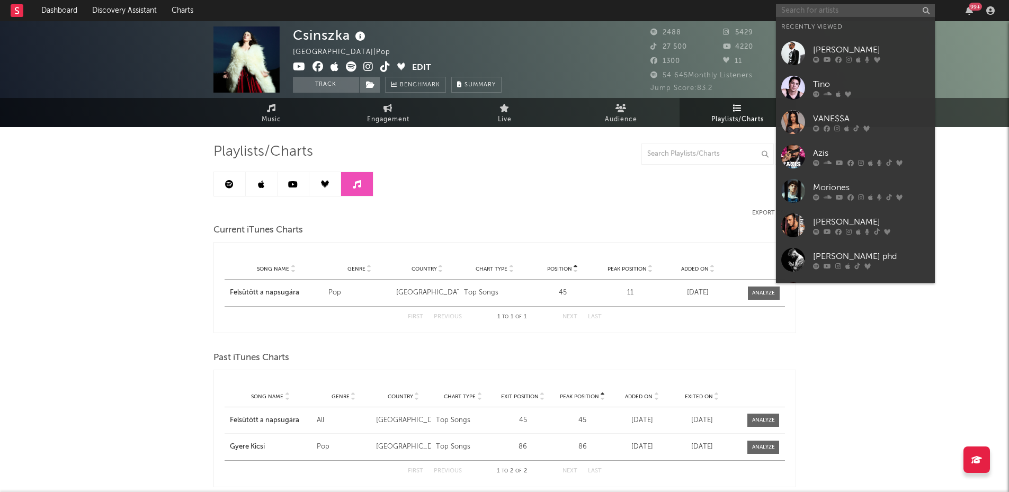
click at [806, 15] on input "text" at bounding box center [855, 10] width 159 height 13
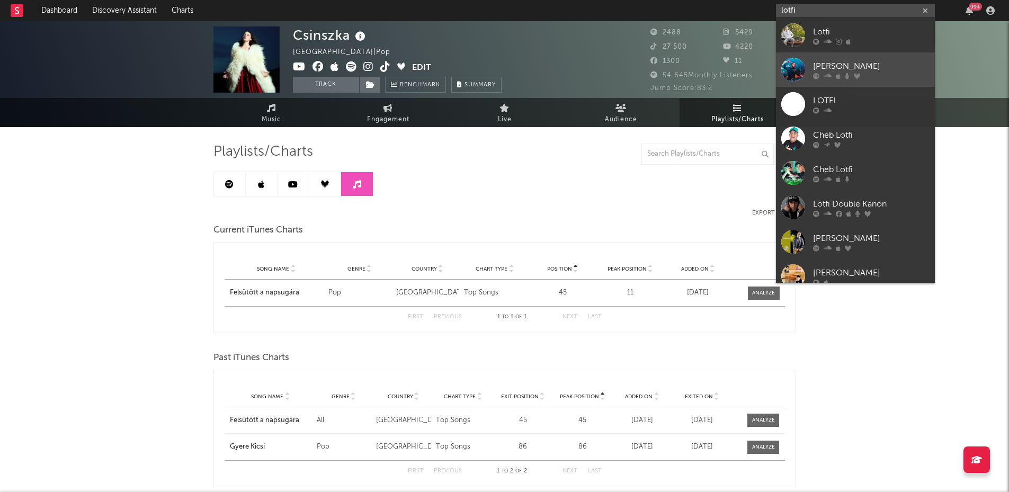
type input "lotfi"
click at [817, 58] on link "[PERSON_NAME]" at bounding box center [855, 69] width 159 height 34
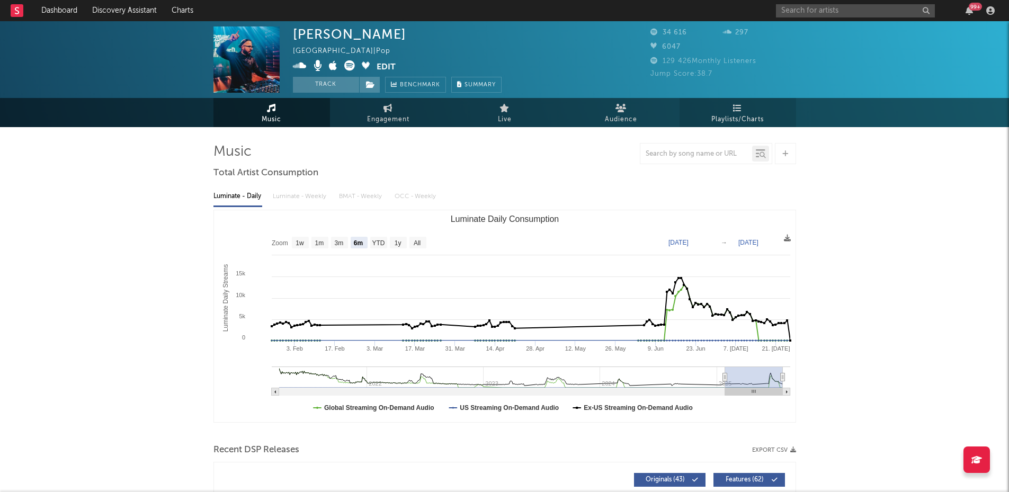
select select "6m"
click at [735, 105] on icon at bounding box center [737, 108] width 9 height 8
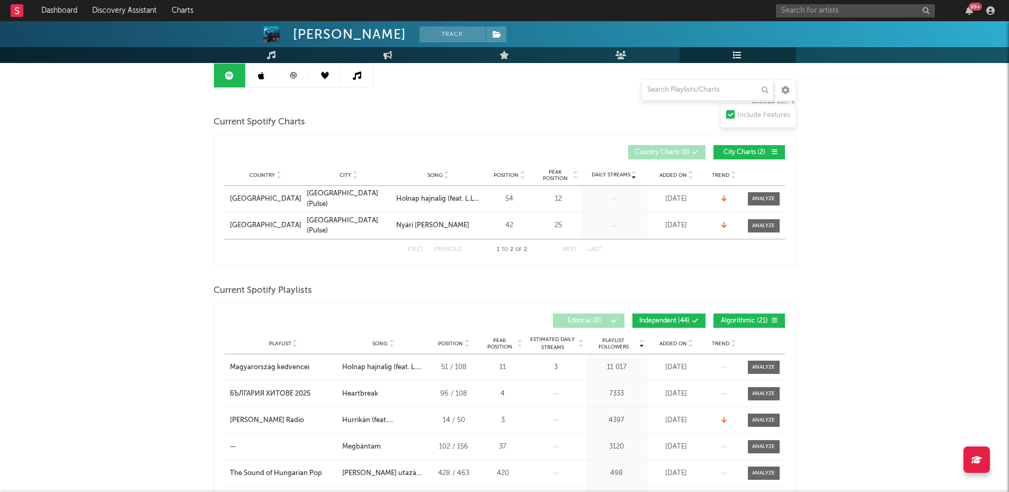
scroll to position [98, 0]
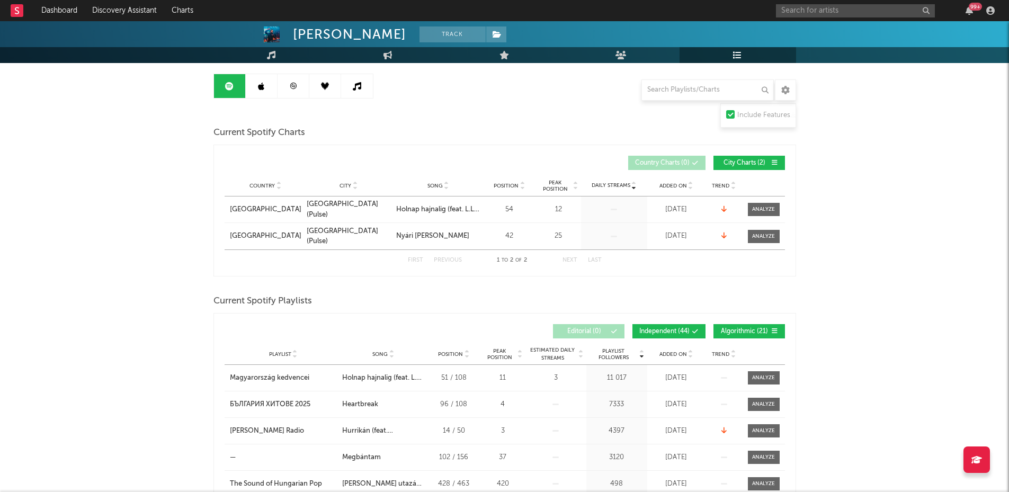
click at [255, 86] on link at bounding box center [262, 86] width 32 height 24
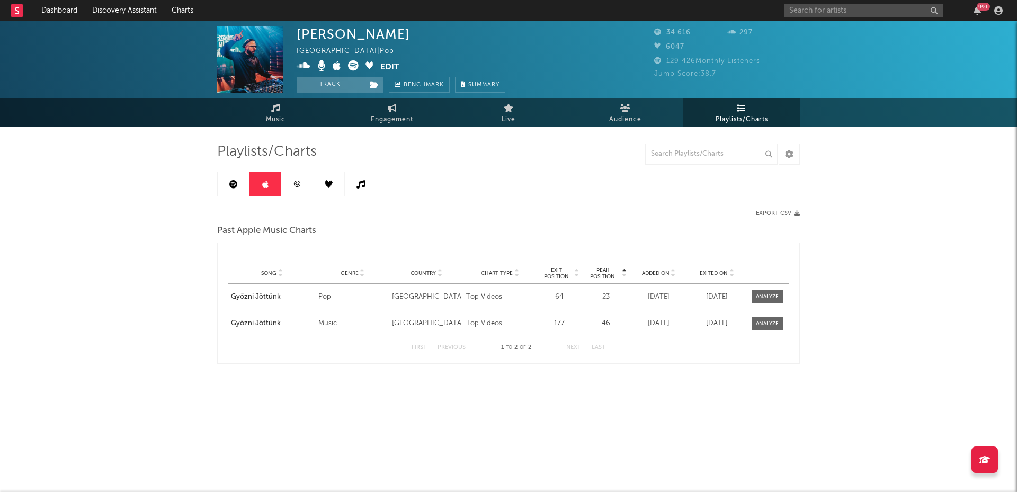
click at [291, 186] on link at bounding box center [297, 184] width 32 height 24
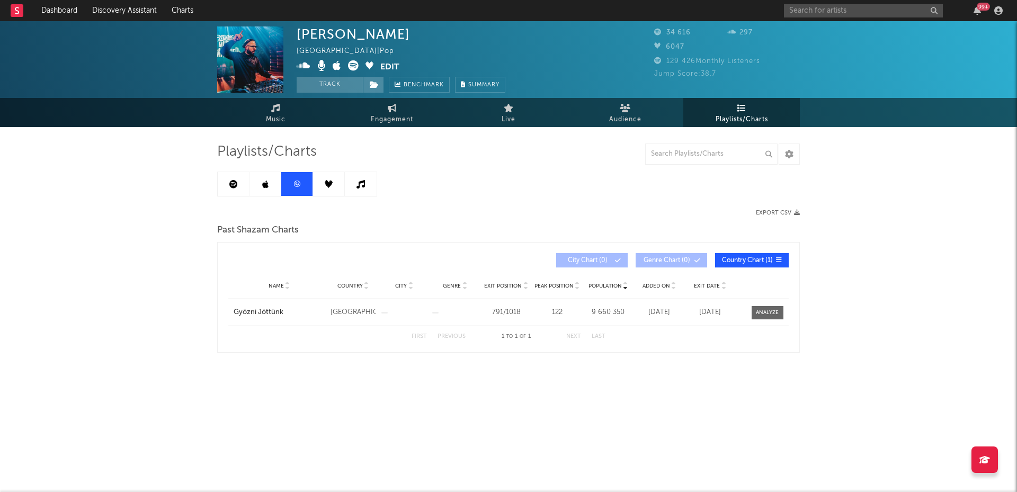
click at [327, 183] on icon at bounding box center [329, 184] width 8 height 8
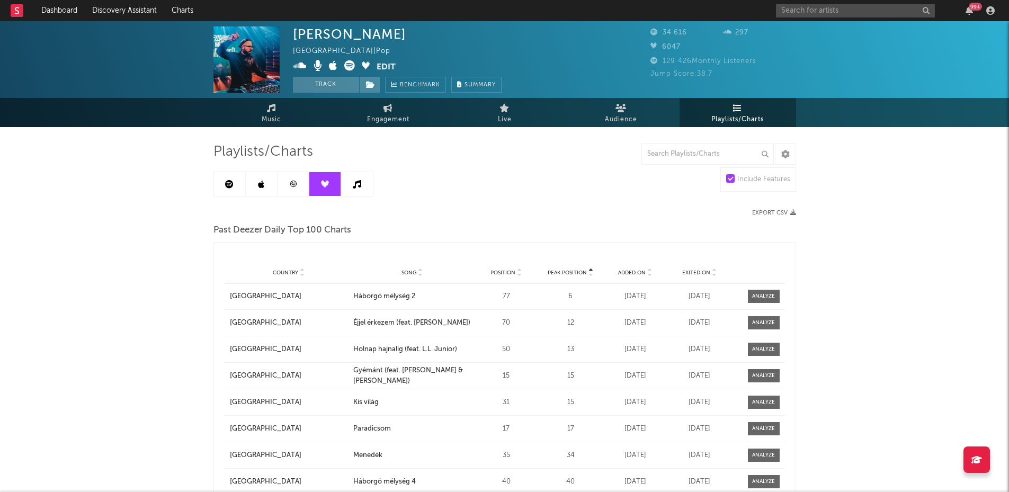
click at [365, 187] on link at bounding box center [357, 184] width 32 height 24
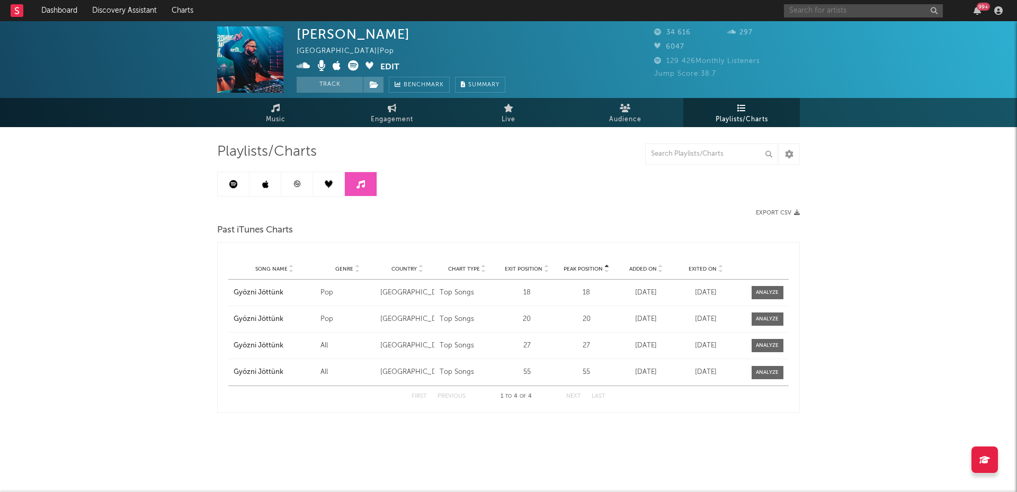
click at [794, 12] on input "text" at bounding box center [863, 10] width 159 height 13
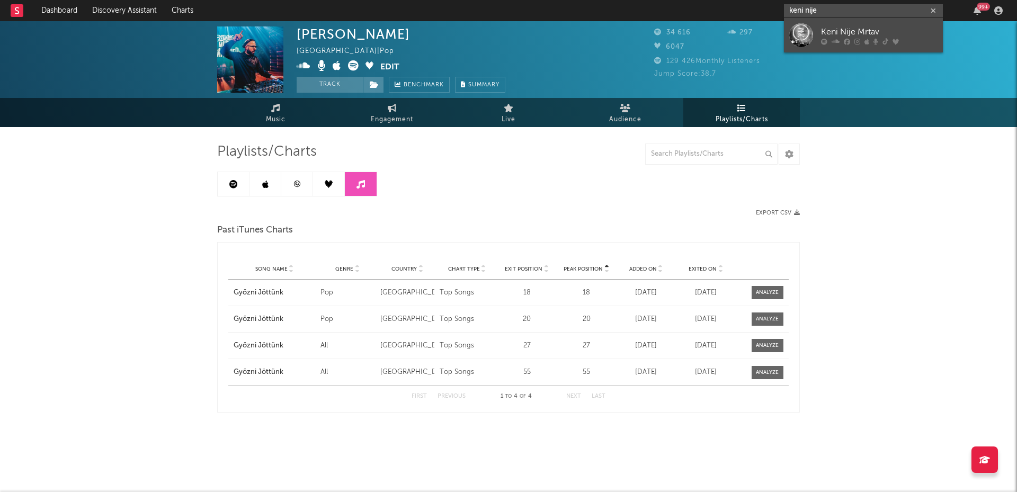
type input "keni nije"
click at [819, 26] on link "Keni Nije Mrtav" at bounding box center [863, 35] width 159 height 34
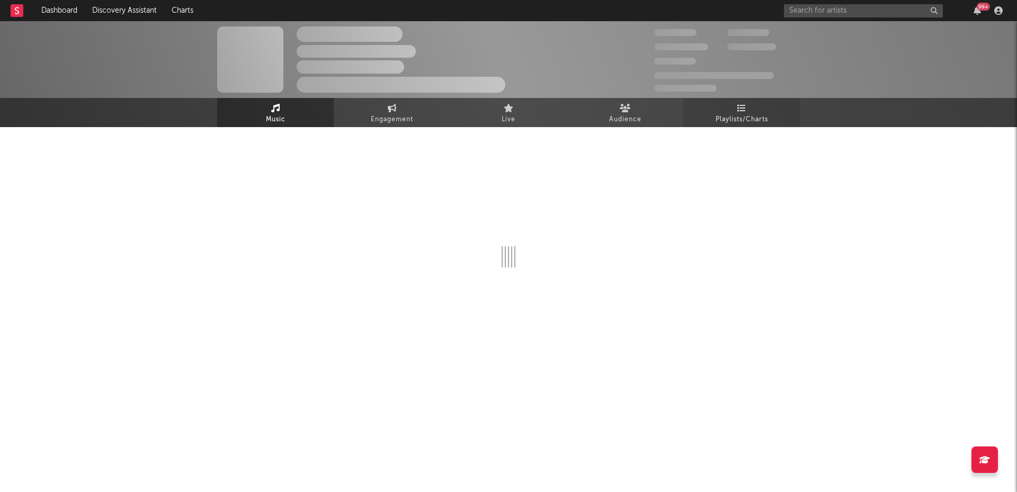
select select "6m"
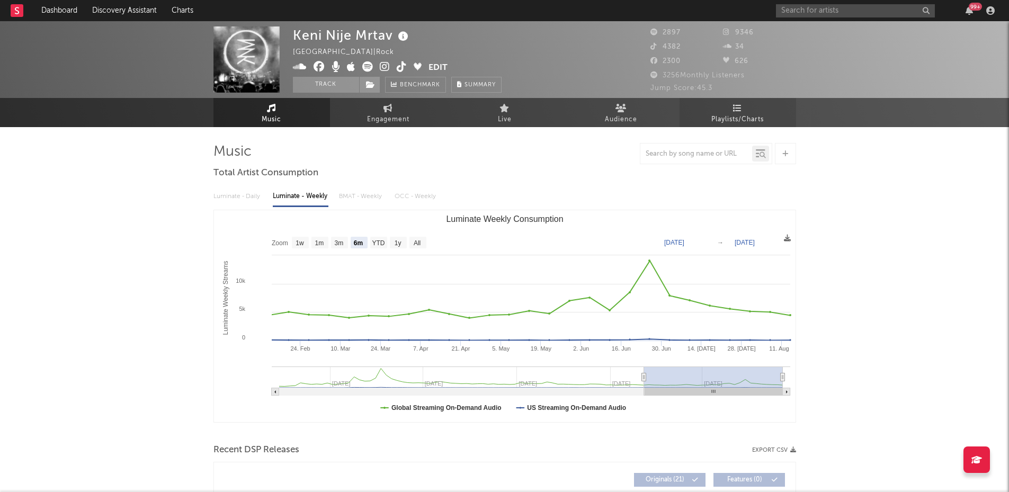
click at [741, 112] on link "Playlists/Charts" at bounding box center [738, 112] width 117 height 29
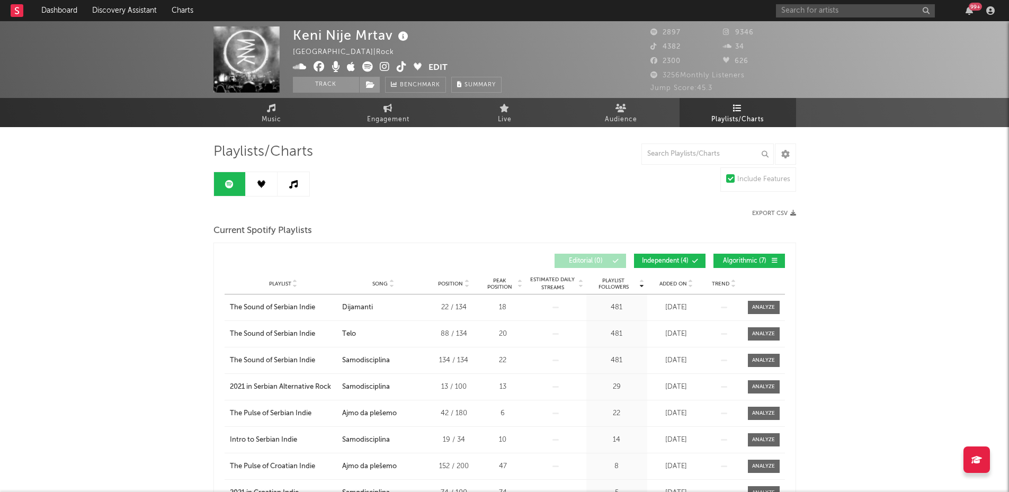
click at [258, 190] on link at bounding box center [262, 184] width 32 height 24
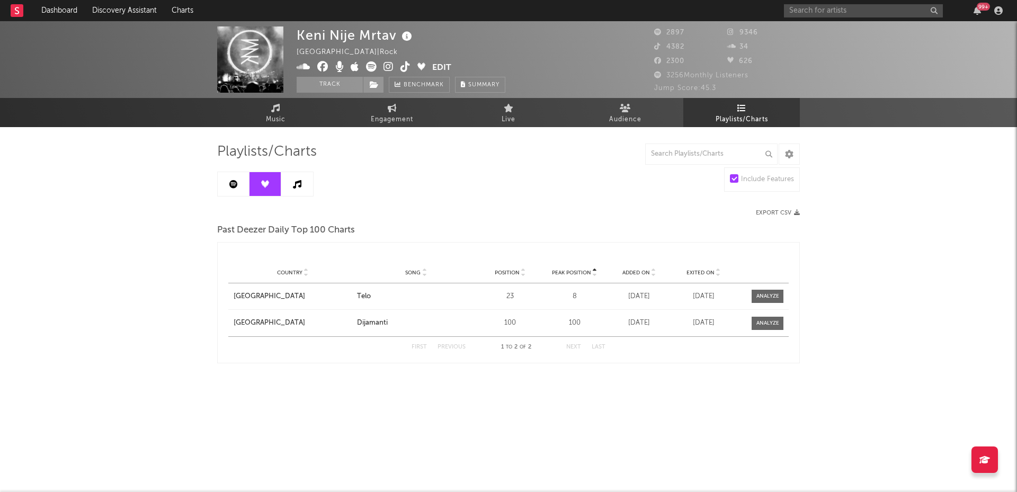
click at [290, 185] on link at bounding box center [297, 184] width 32 height 24
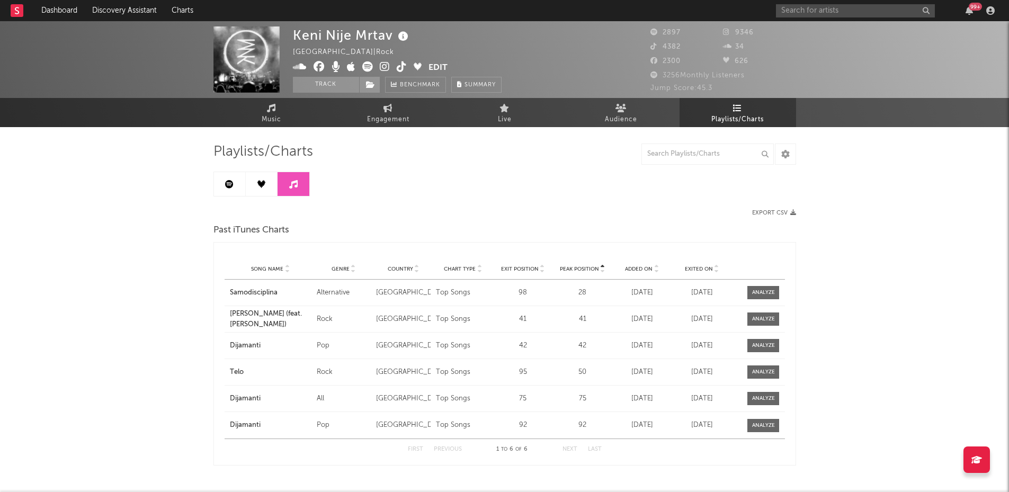
click at [265, 187] on link at bounding box center [262, 184] width 32 height 24
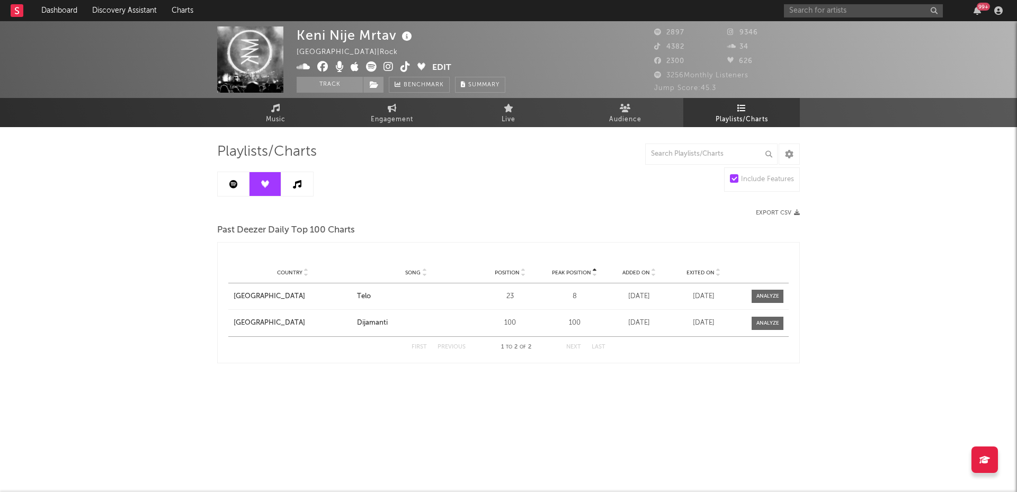
click at [245, 187] on link at bounding box center [234, 184] width 32 height 24
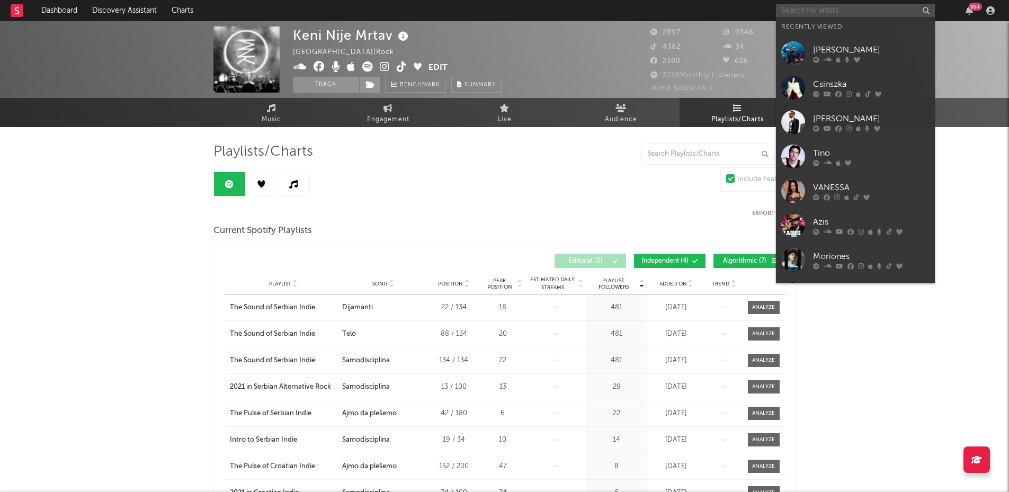
click at [827, 8] on input "text" at bounding box center [855, 10] width 159 height 13
click at [810, 10] on input "text" at bounding box center [855, 10] width 159 height 13
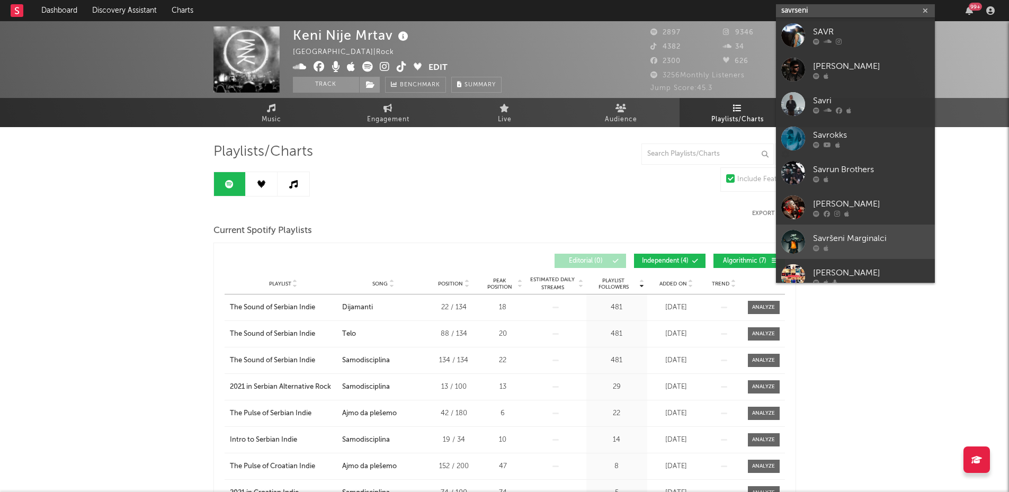
type input "savrseni"
click at [869, 235] on div "Savršeni Marginalci" at bounding box center [871, 238] width 117 height 13
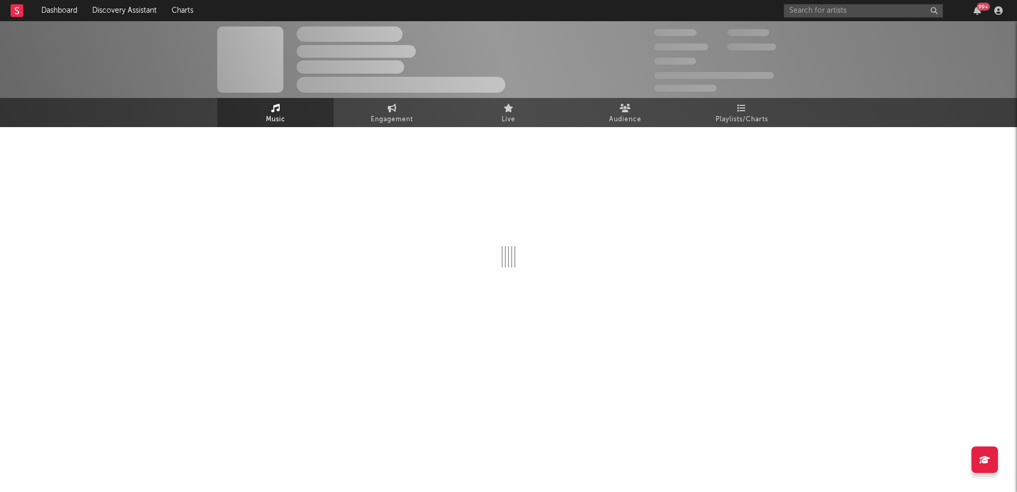
select select "1w"
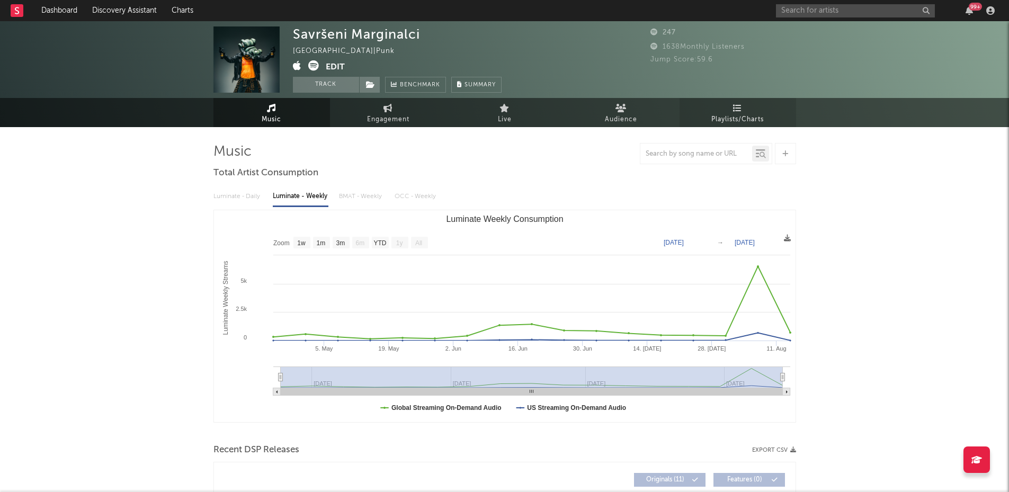
click at [728, 113] on span "Playlists/Charts" at bounding box center [737, 119] width 52 height 13
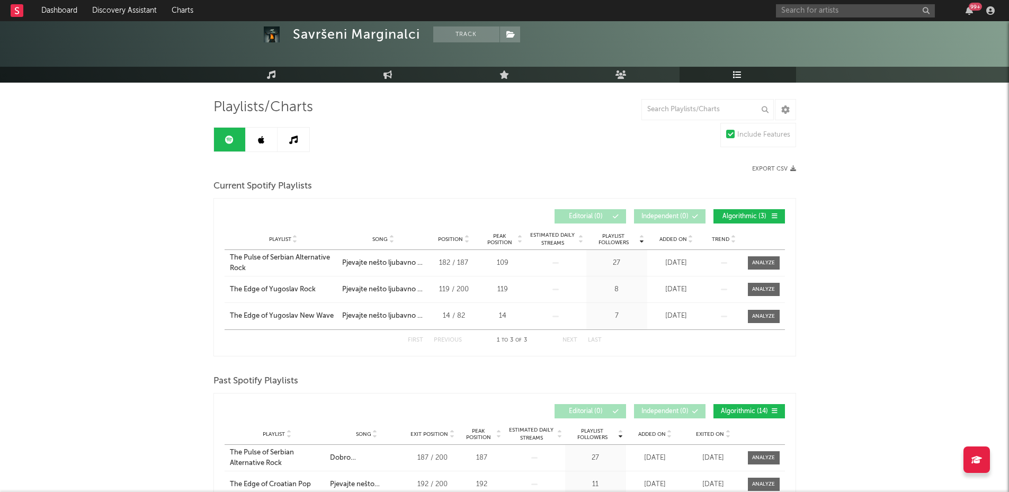
scroll to position [41, 0]
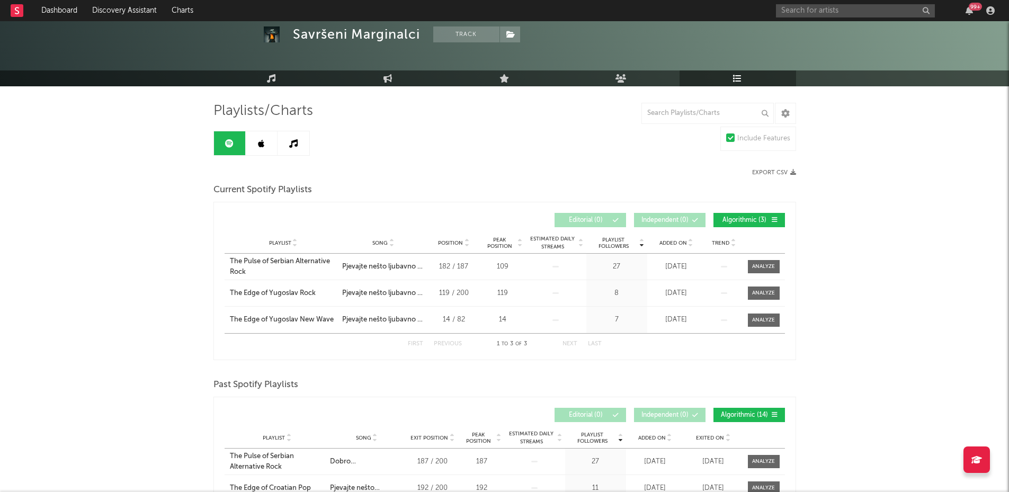
click at [252, 140] on link at bounding box center [262, 143] width 32 height 24
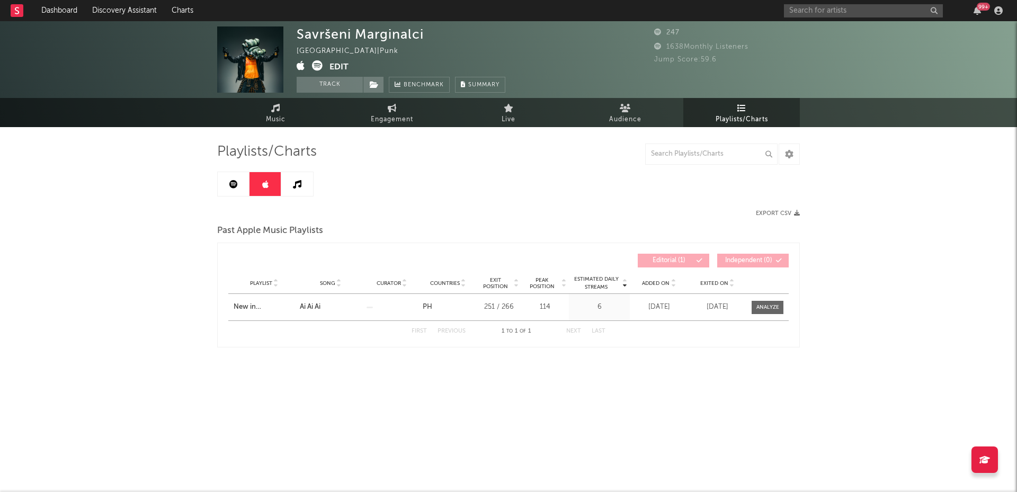
click at [302, 187] on link at bounding box center [297, 184] width 32 height 24
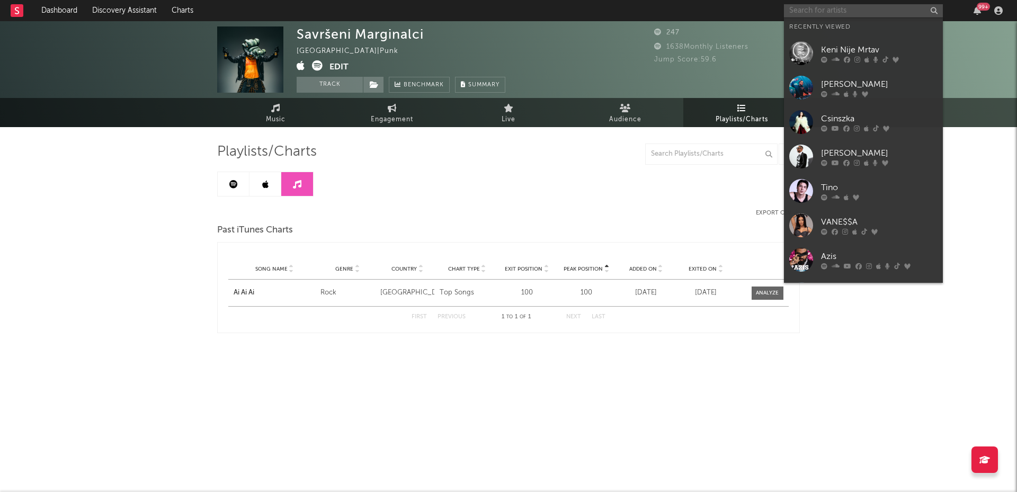
click at [800, 9] on input "text" at bounding box center [863, 10] width 159 height 13
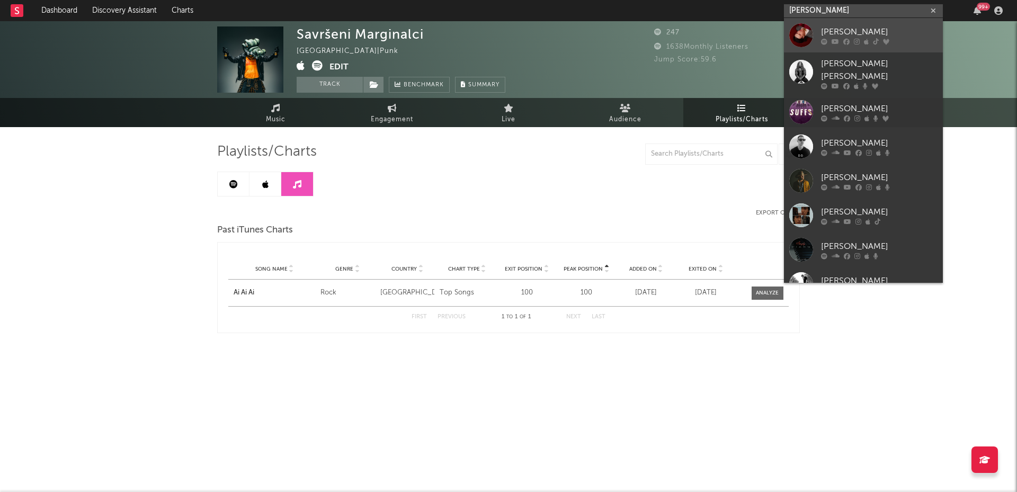
type input "[PERSON_NAME]"
click at [850, 30] on div "[PERSON_NAME]" at bounding box center [879, 31] width 117 height 13
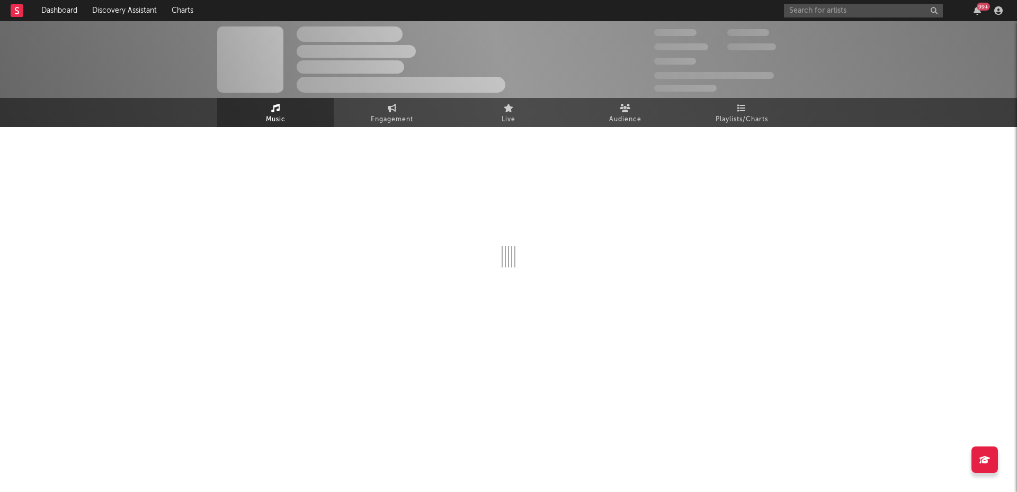
select select "6m"
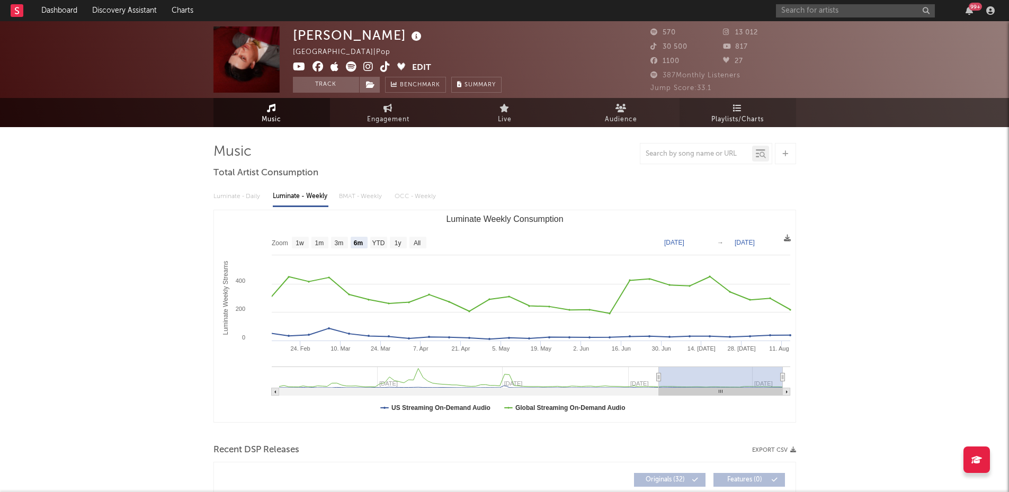
click at [749, 118] on span "Playlists/Charts" at bounding box center [737, 119] width 52 height 13
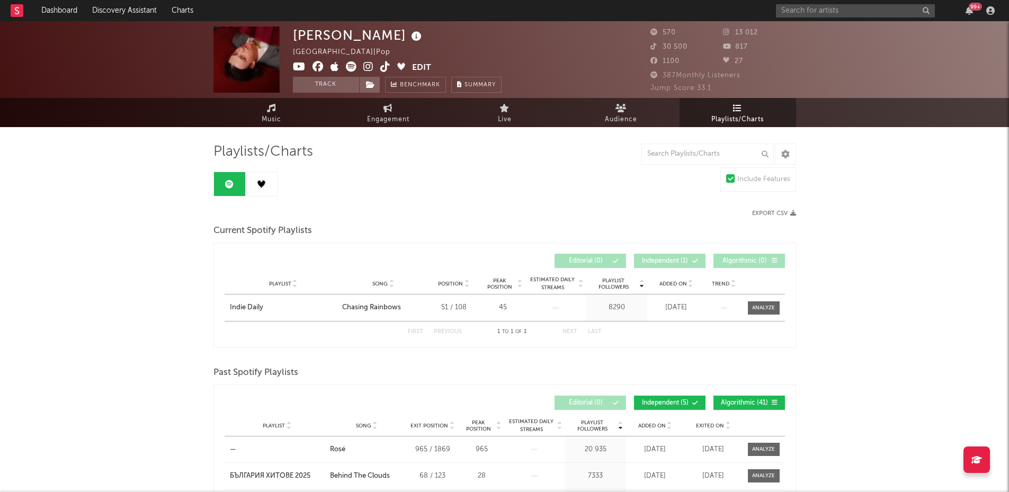
click at [255, 185] on link at bounding box center [262, 184] width 32 height 24
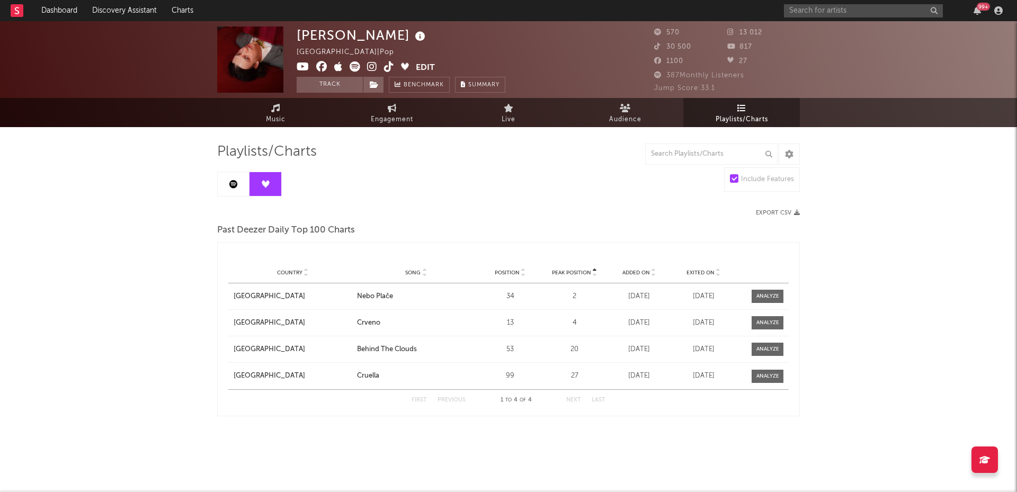
click at [231, 185] on icon at bounding box center [233, 184] width 8 height 8
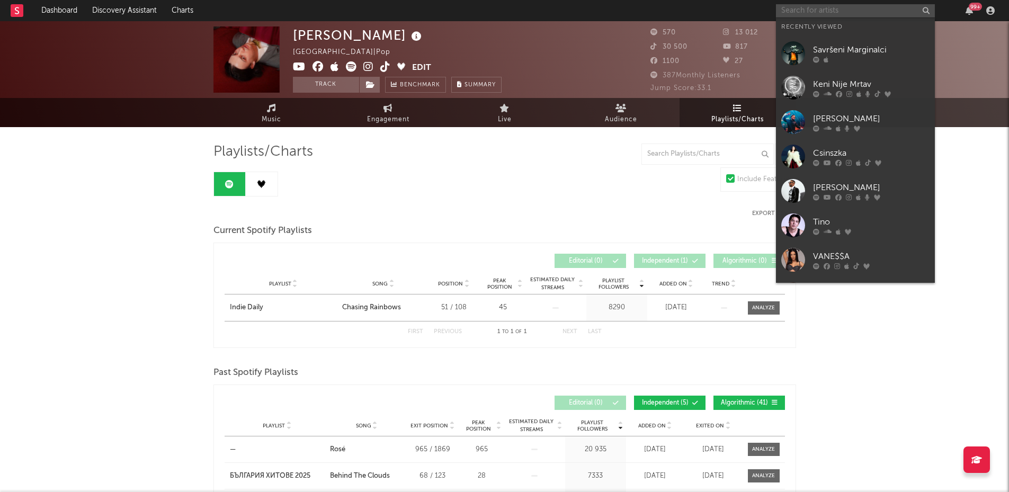
click at [799, 13] on input "text" at bounding box center [855, 10] width 159 height 13
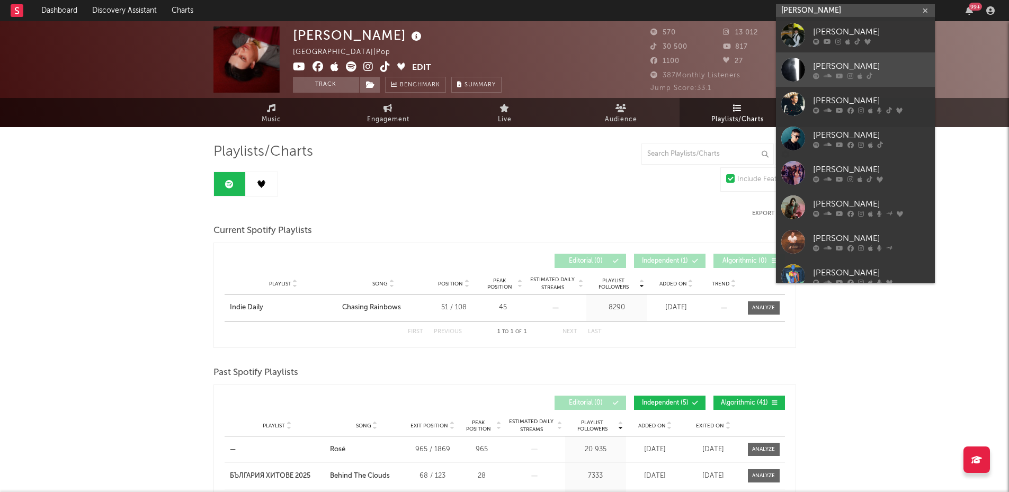
type input "[PERSON_NAME]"
click at [833, 62] on div "[PERSON_NAME]" at bounding box center [871, 66] width 117 height 13
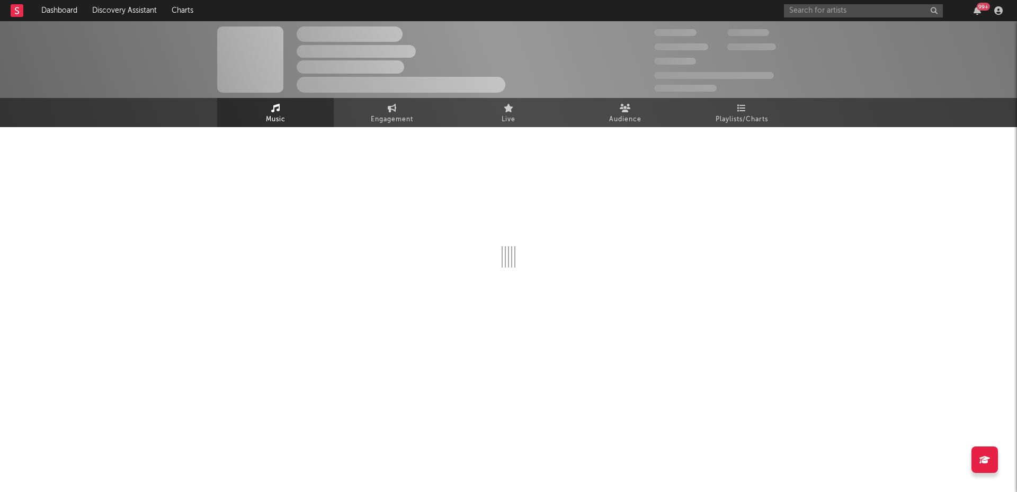
select select "6m"
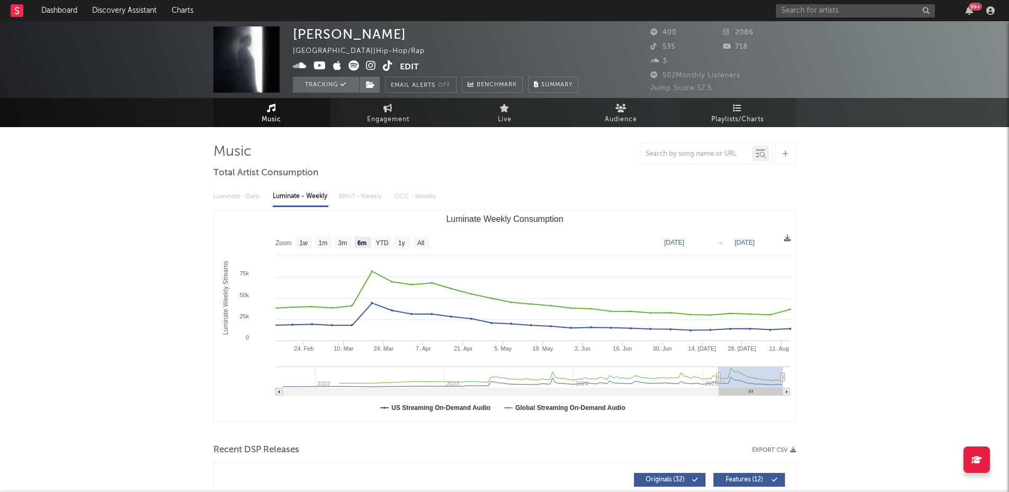
click at [745, 105] on link "Playlists/Charts" at bounding box center [738, 112] width 117 height 29
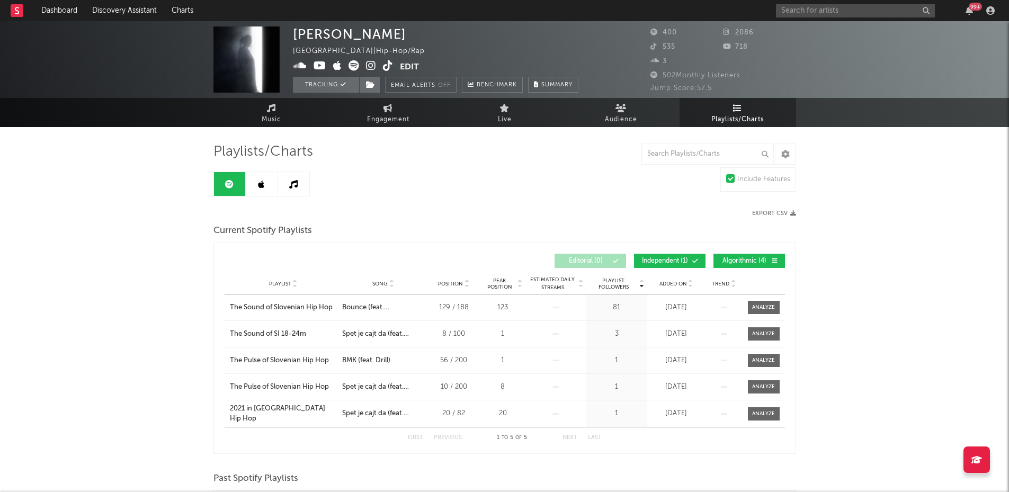
click at [260, 175] on link at bounding box center [262, 184] width 32 height 24
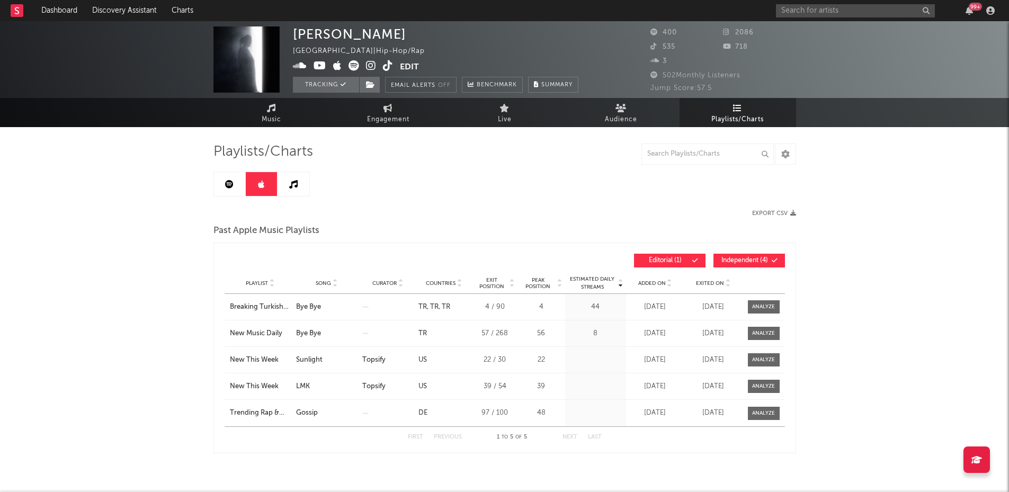
click at [293, 190] on link at bounding box center [294, 184] width 32 height 24
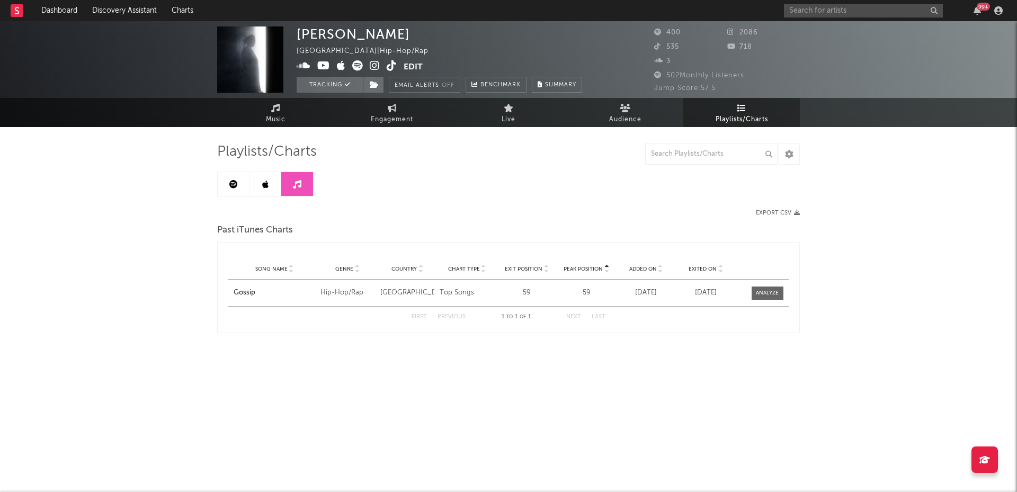
click at [231, 186] on icon at bounding box center [233, 184] width 8 height 8
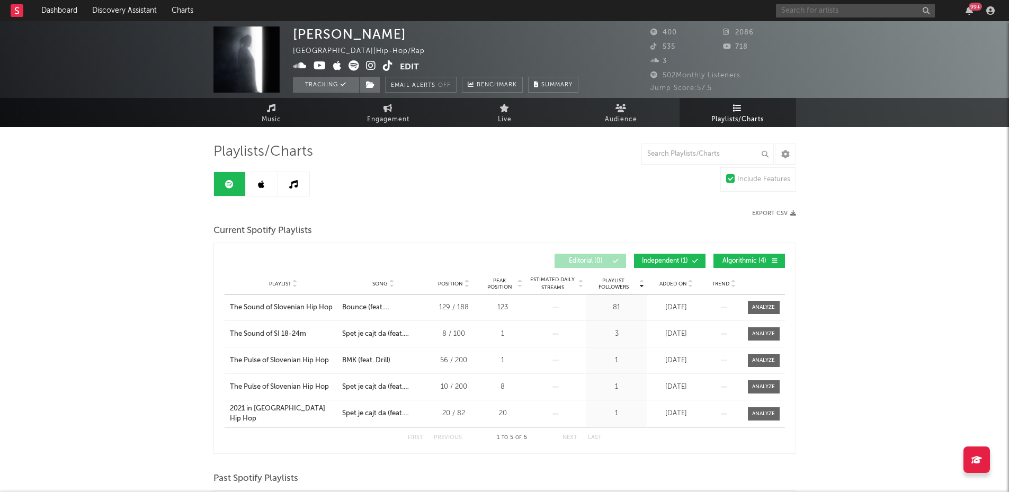
click at [798, 12] on input "text" at bounding box center [855, 10] width 159 height 13
click at [811, 10] on input "[PERSON_NAME]" at bounding box center [855, 10] width 159 height 13
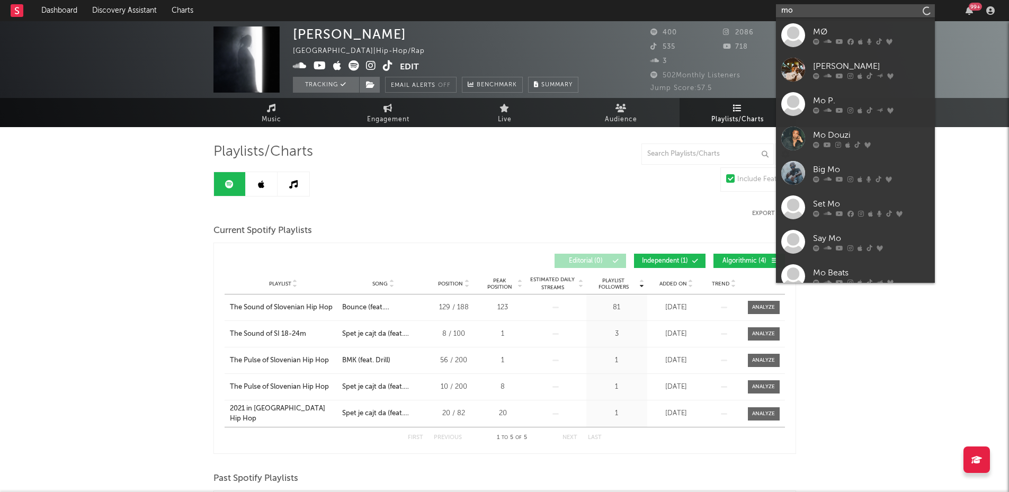
type input "m"
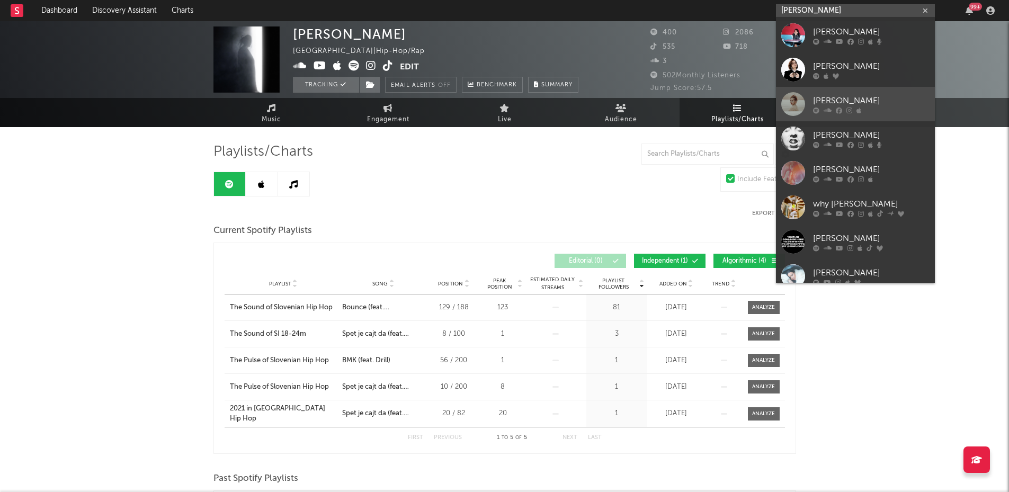
type input "[PERSON_NAME]"
click at [793, 97] on div at bounding box center [793, 104] width 24 height 24
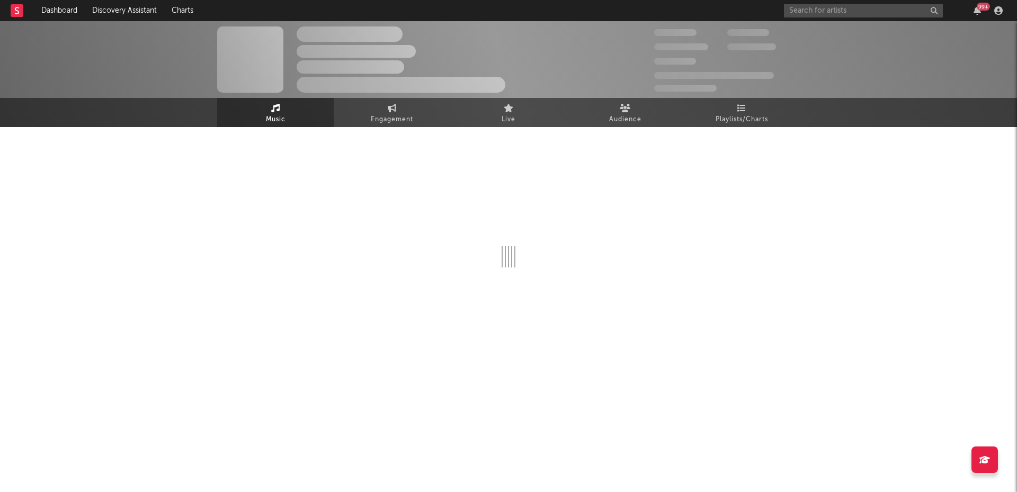
select select "1w"
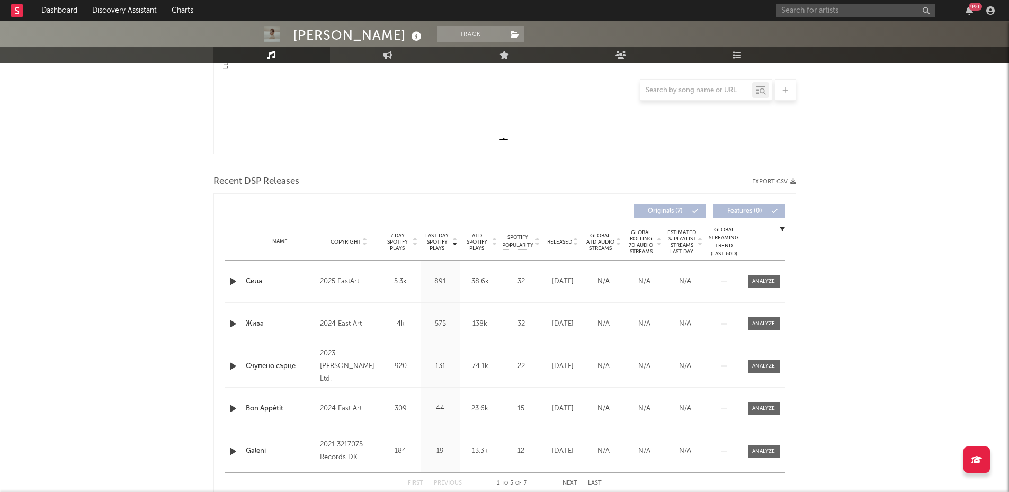
scroll to position [22, 0]
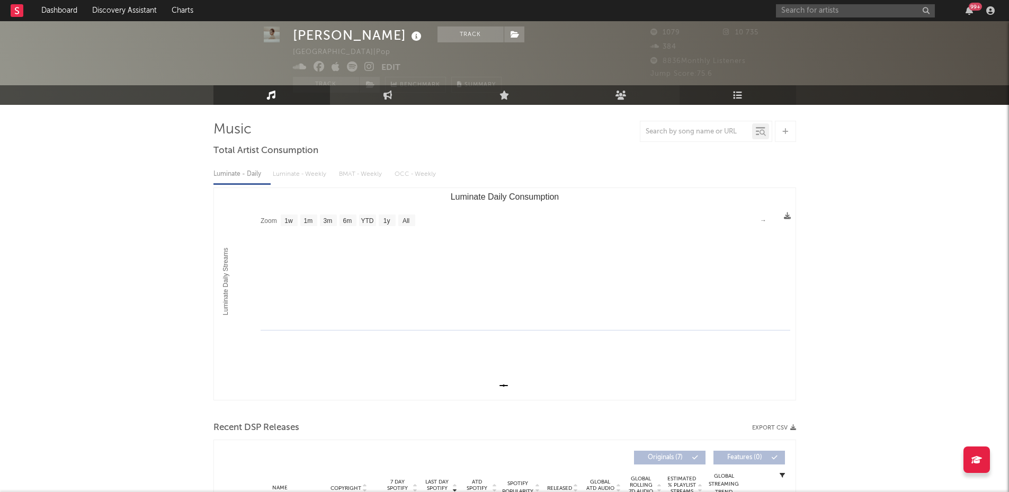
click at [743, 91] on link "Playlists/Charts" at bounding box center [738, 95] width 117 height 20
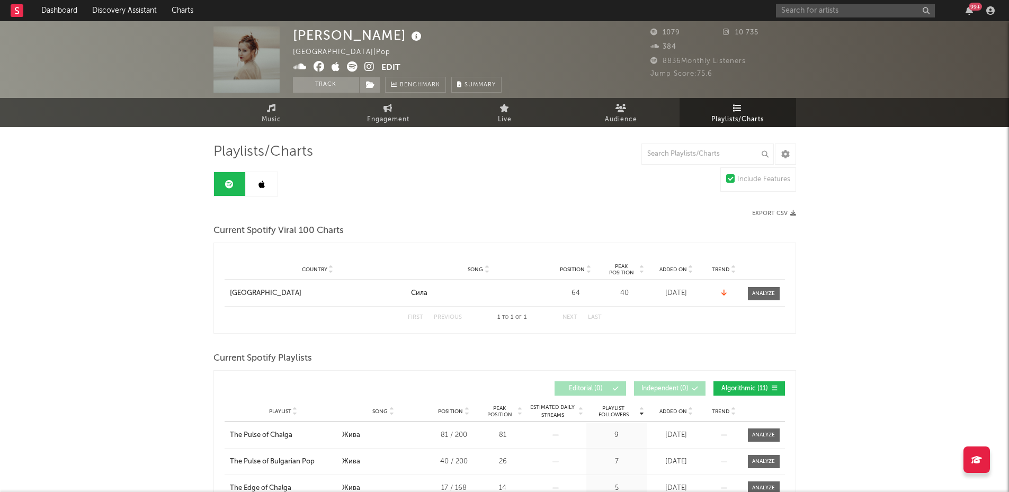
click at [261, 187] on icon at bounding box center [261, 184] width 6 height 8
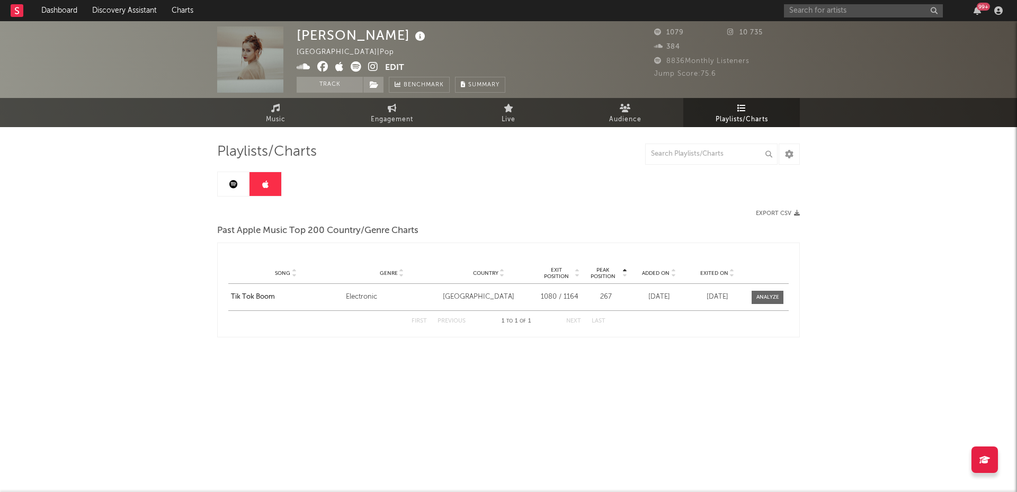
click at [239, 187] on link at bounding box center [234, 184] width 32 height 24
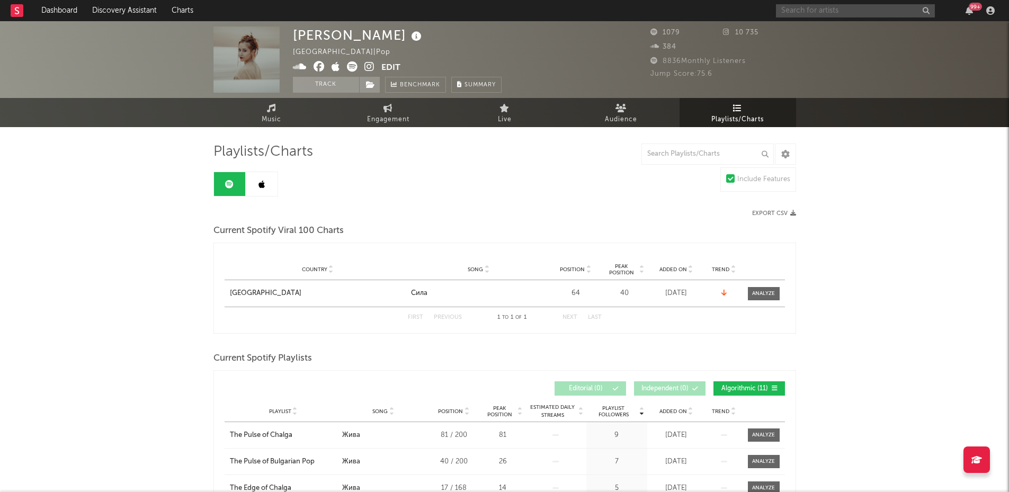
click at [800, 6] on input "text" at bounding box center [855, 10] width 159 height 13
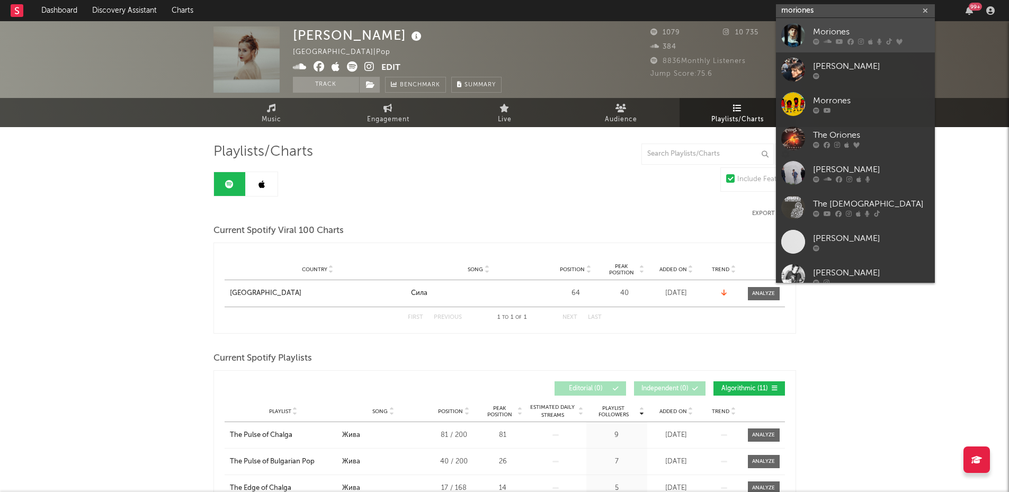
type input "moriones"
click at [791, 33] on div at bounding box center [793, 35] width 24 height 24
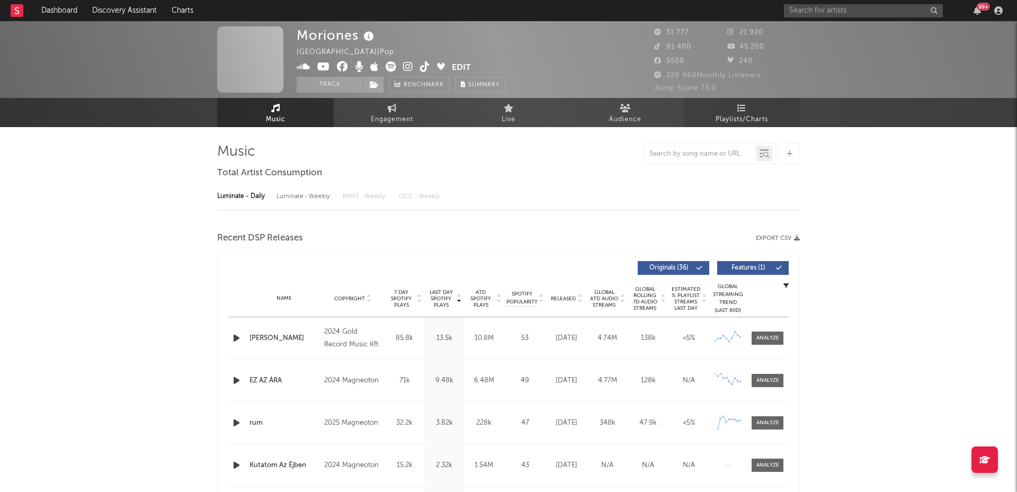
click at [742, 117] on span "Playlists/Charts" at bounding box center [742, 119] width 52 height 13
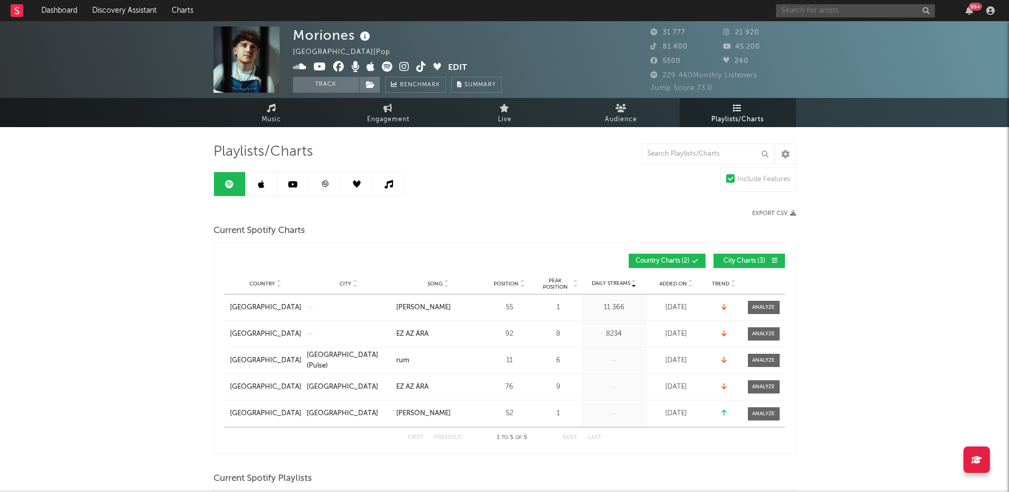
click at [801, 14] on input "text" at bounding box center [855, 10] width 159 height 13
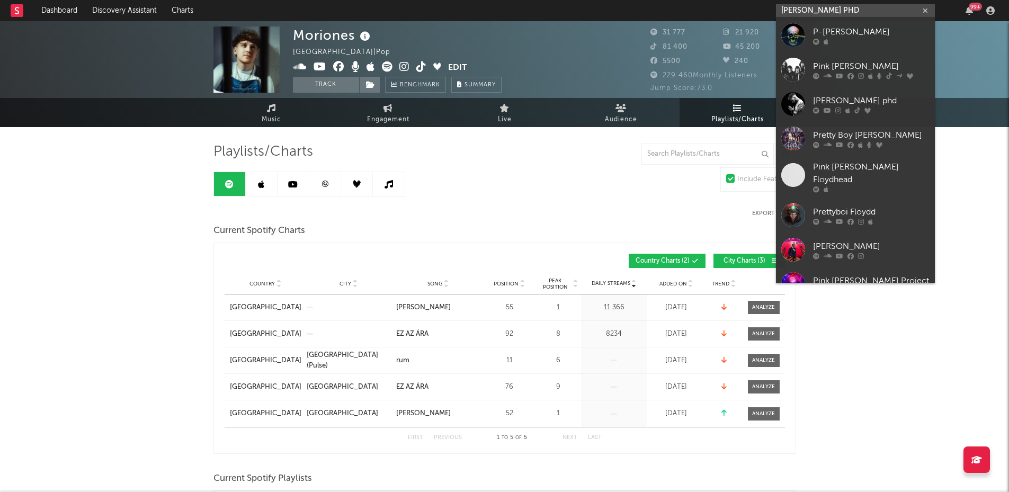
click at [838, 10] on input "[PERSON_NAME] PHD" at bounding box center [855, 10] width 159 height 13
type input "[PERSON_NAME] PHD"
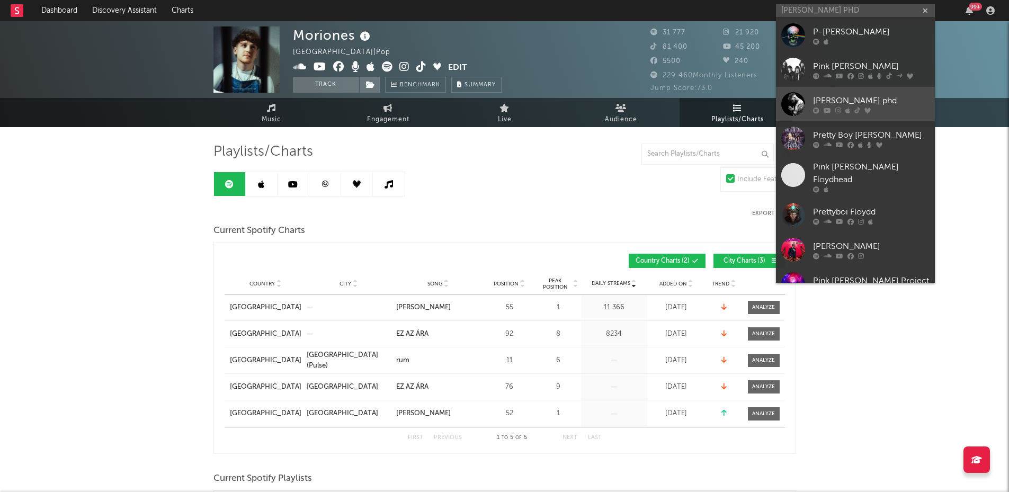
click at [829, 97] on div "[PERSON_NAME] phd" at bounding box center [871, 100] width 117 height 13
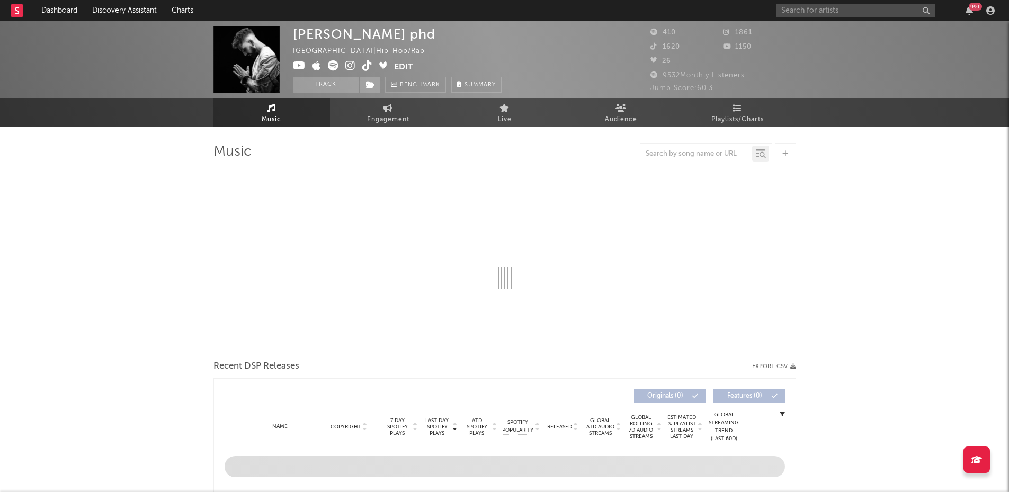
select select "6m"
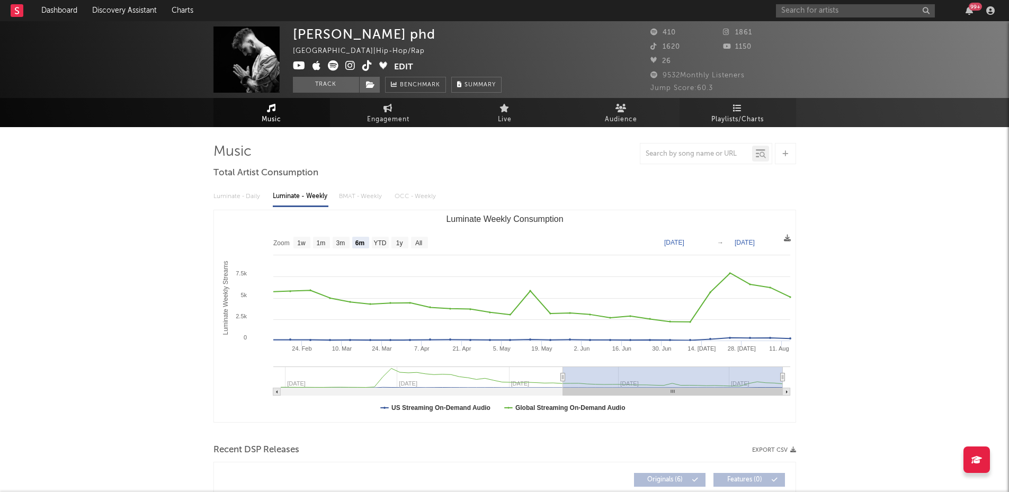
click at [745, 112] on link "Playlists/Charts" at bounding box center [738, 112] width 117 height 29
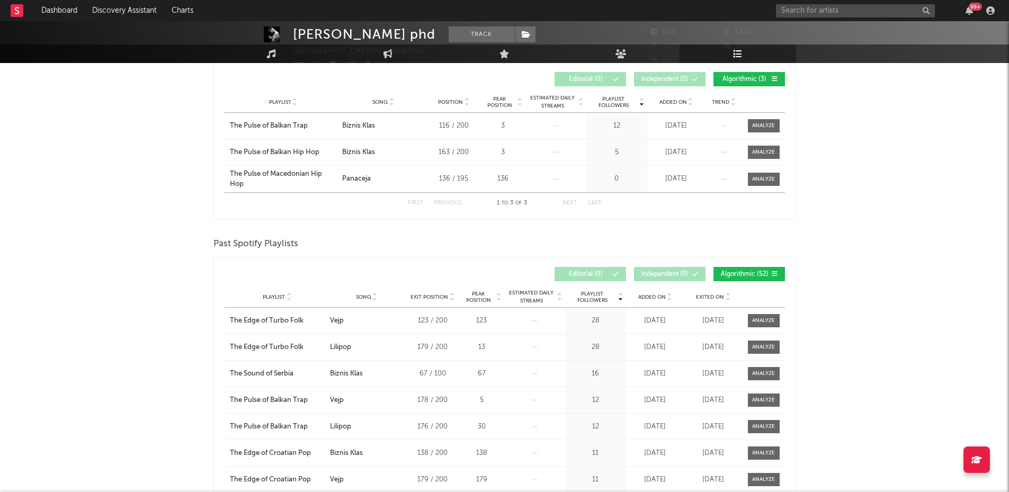
scroll to position [24, 0]
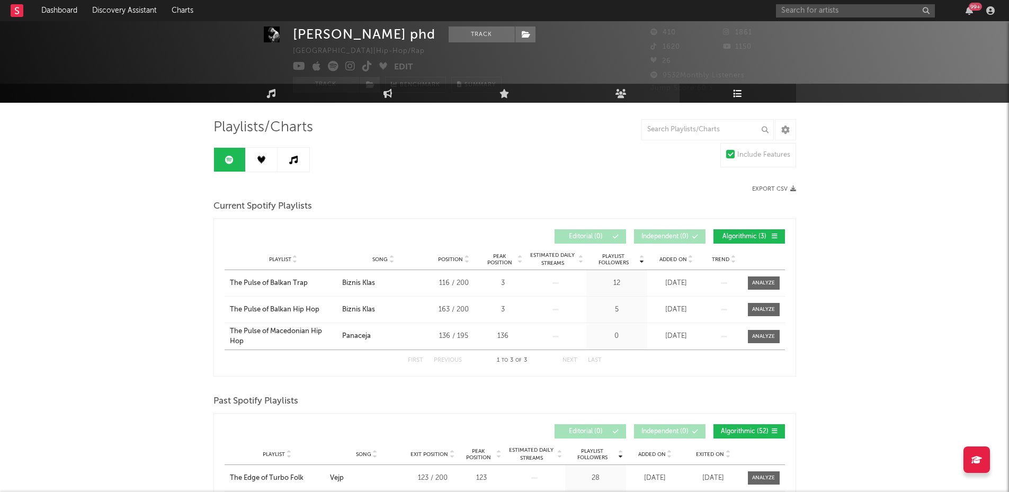
click at [258, 172] on div at bounding box center [261, 159] width 96 height 25
click at [261, 167] on link at bounding box center [262, 160] width 32 height 24
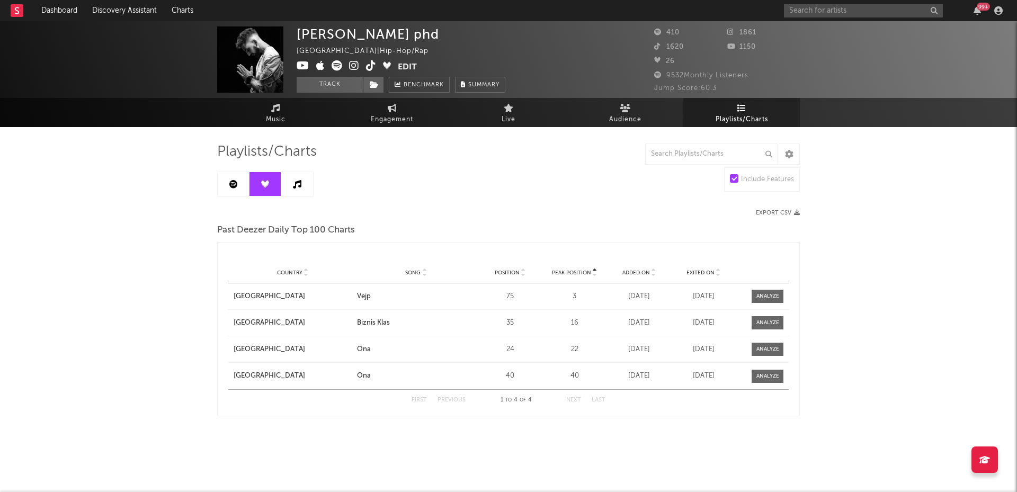
click at [298, 183] on icon at bounding box center [297, 184] width 8 height 8
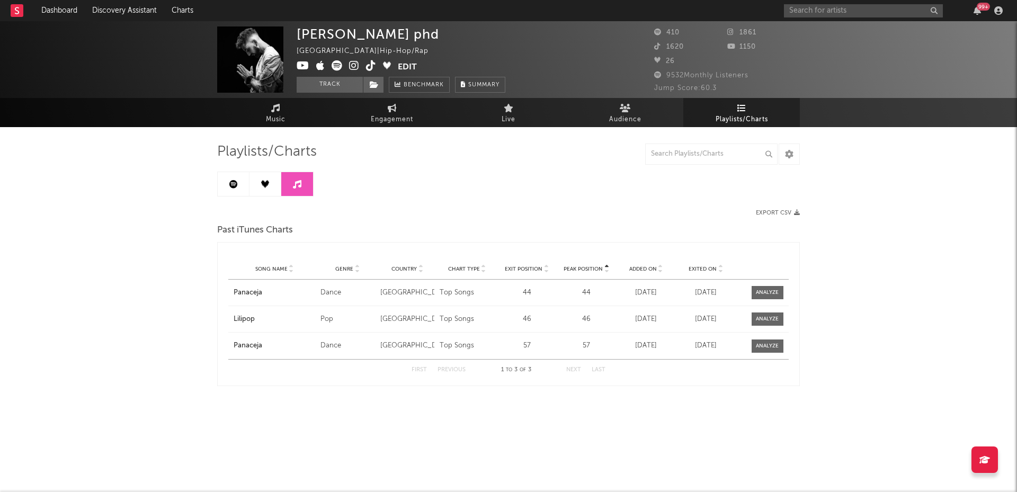
click at [226, 178] on link at bounding box center [234, 184] width 32 height 24
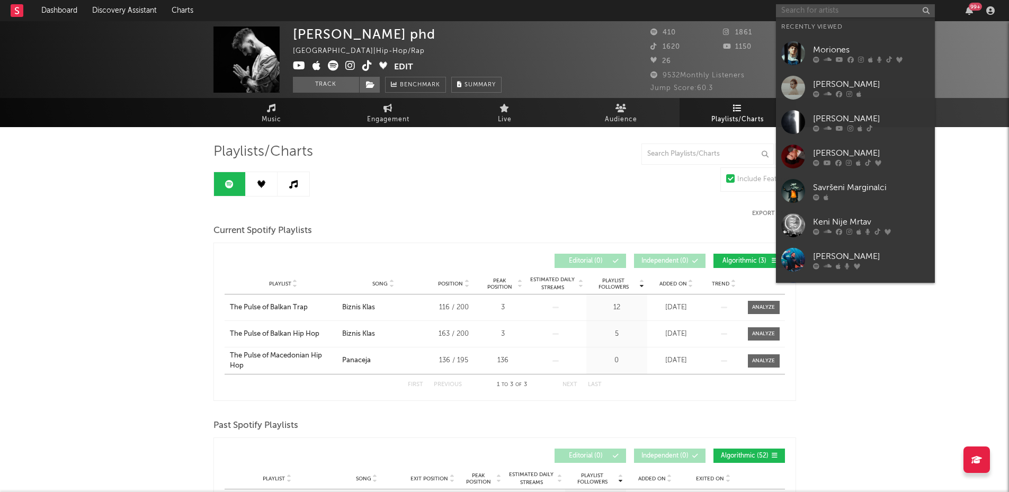
click at [811, 11] on input "text" at bounding box center [855, 10] width 159 height 13
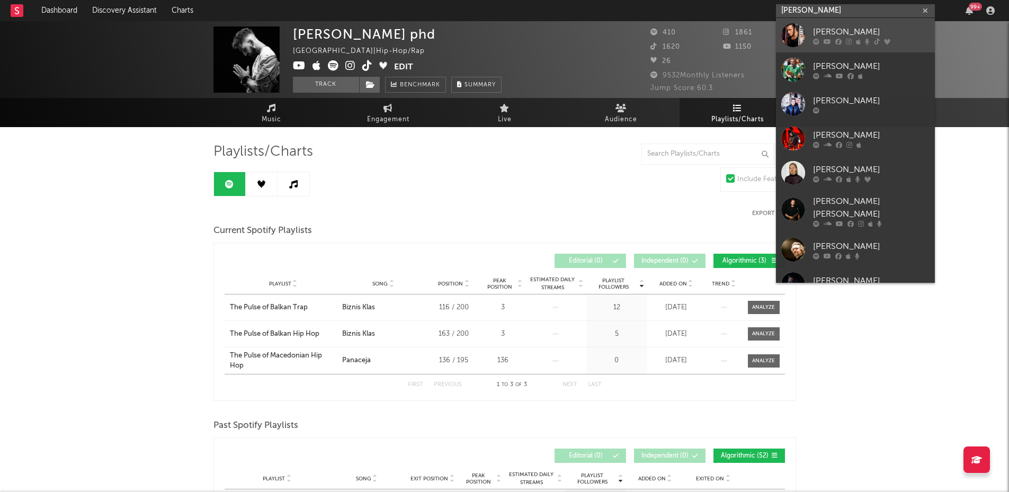
type input "[PERSON_NAME]"
click at [797, 30] on div at bounding box center [793, 35] width 24 height 24
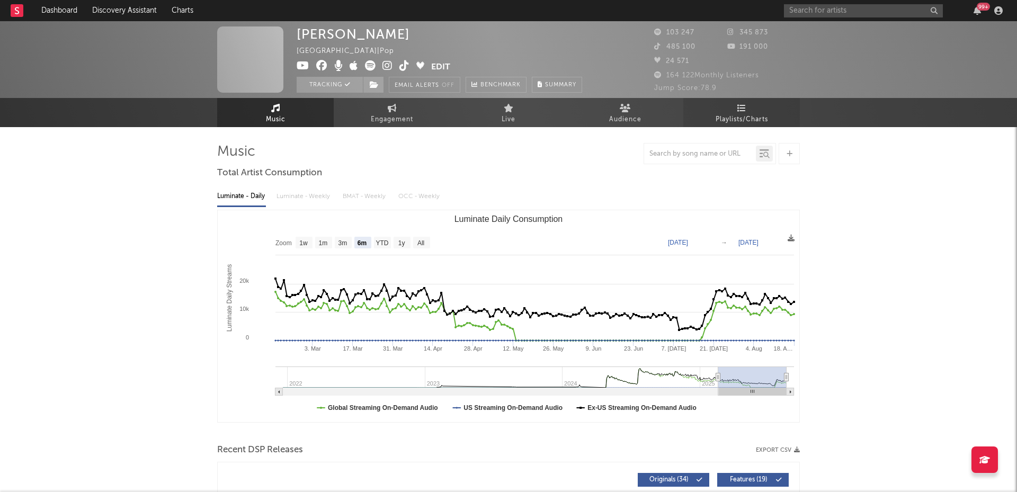
click at [738, 112] on link "Playlists/Charts" at bounding box center [741, 112] width 117 height 29
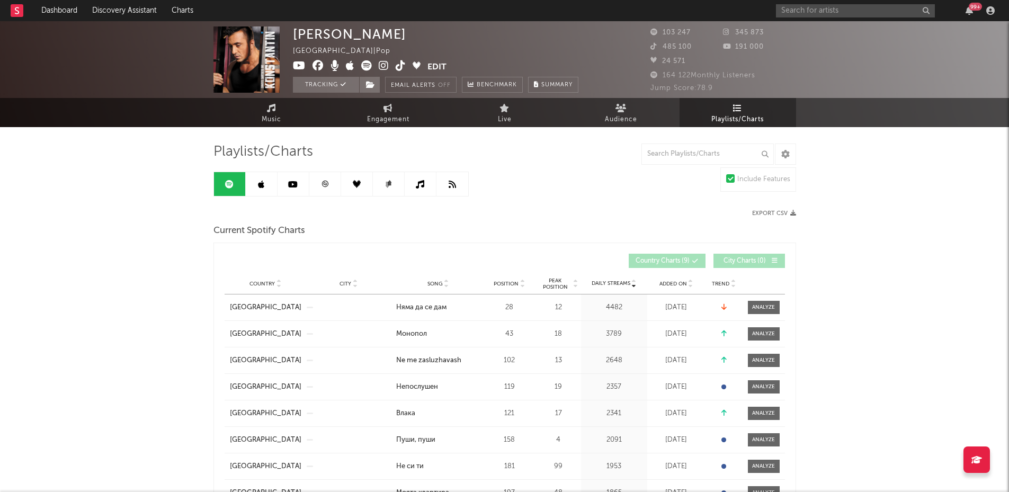
click at [266, 180] on link at bounding box center [262, 184] width 32 height 24
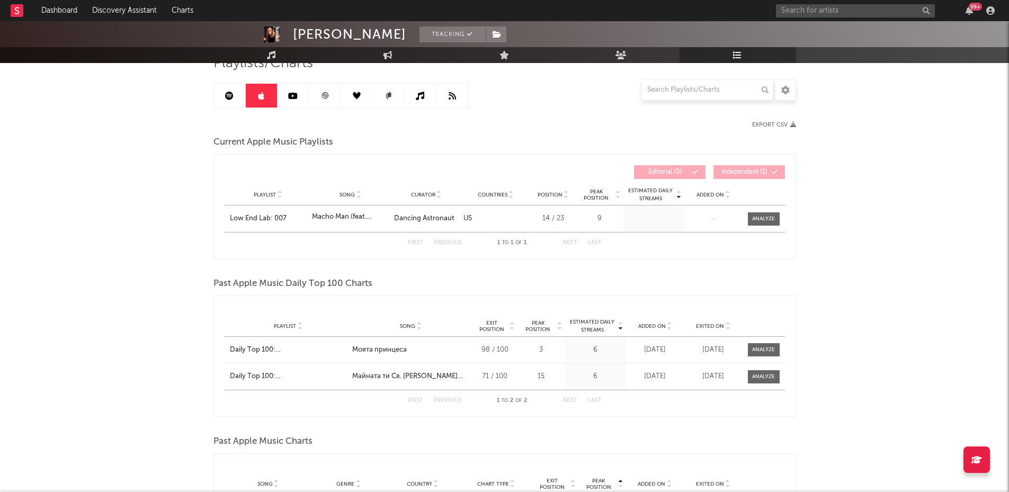
scroll to position [83, 0]
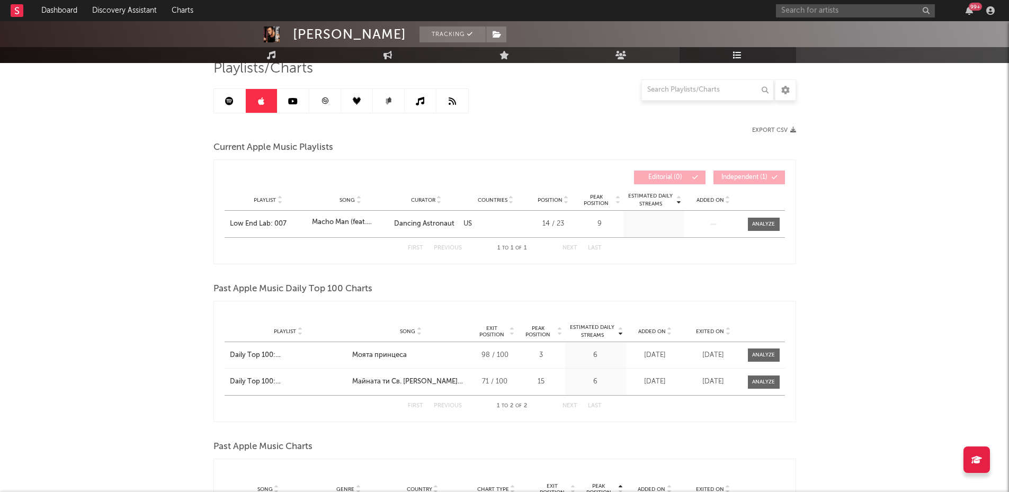
click at [297, 94] on link at bounding box center [294, 101] width 32 height 24
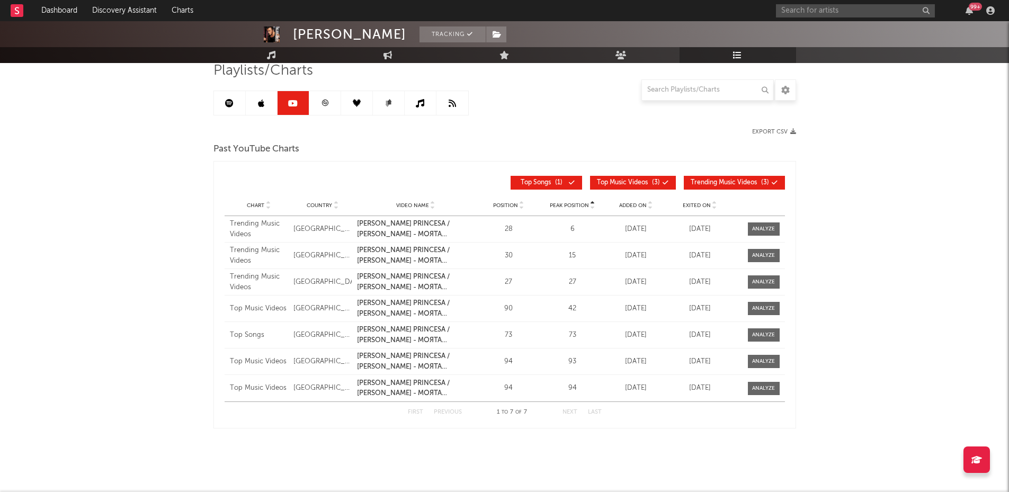
scroll to position [81, 0]
click at [324, 105] on icon at bounding box center [325, 104] width 8 height 8
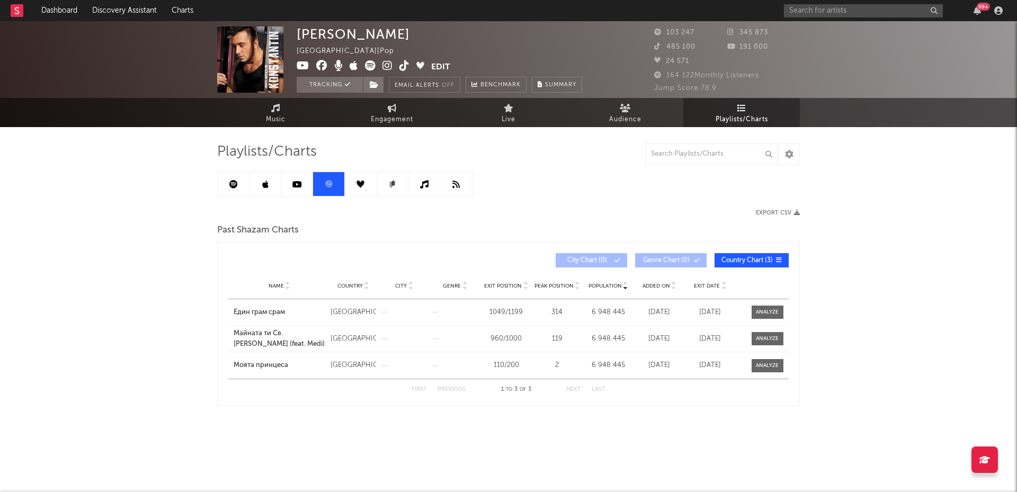
click at [354, 187] on link at bounding box center [361, 184] width 32 height 24
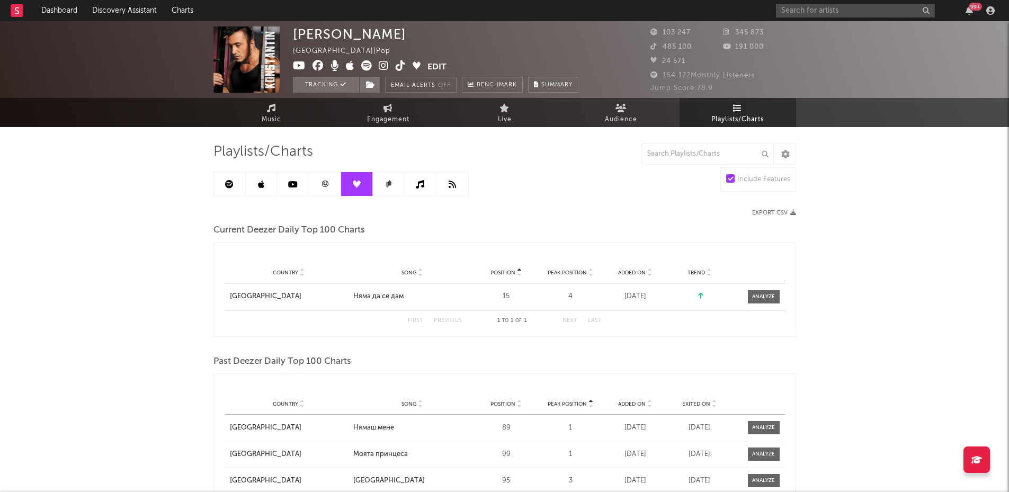
click at [329, 185] on link at bounding box center [325, 184] width 32 height 24
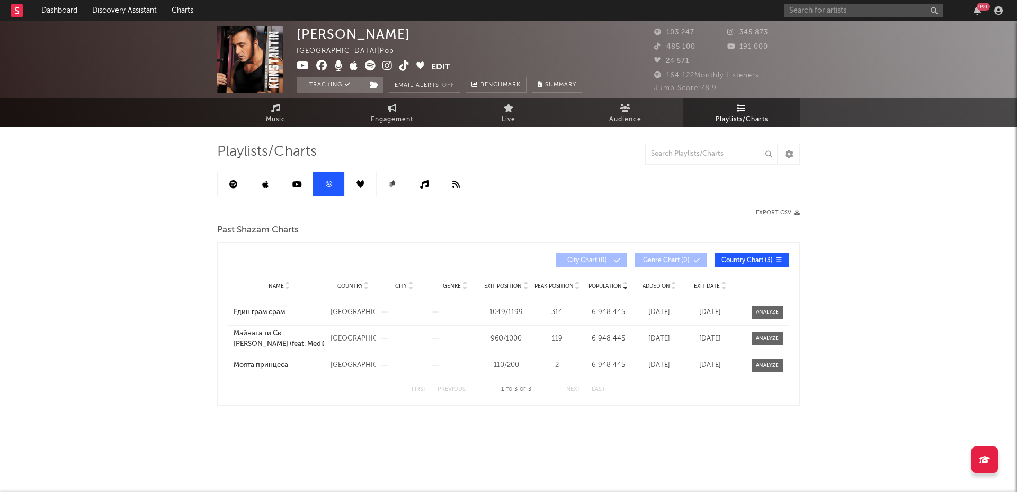
click at [348, 185] on link at bounding box center [361, 184] width 32 height 24
